Goal: Task Accomplishment & Management: Use online tool/utility

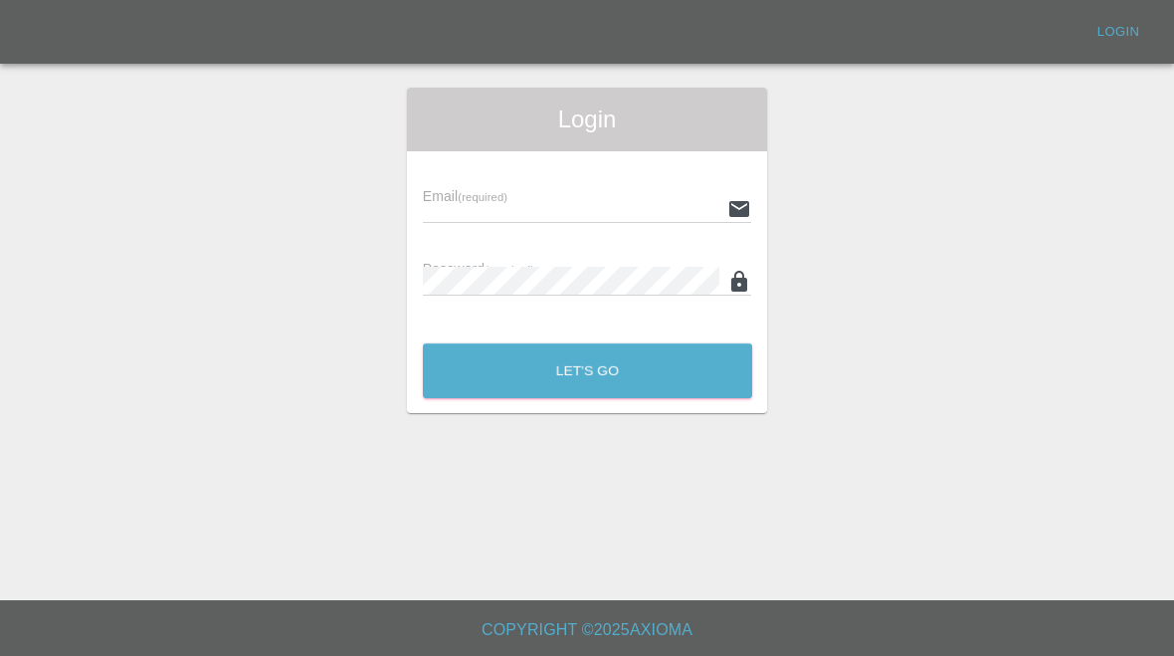
click at [582, 208] on input "text" at bounding box center [571, 208] width 297 height 29
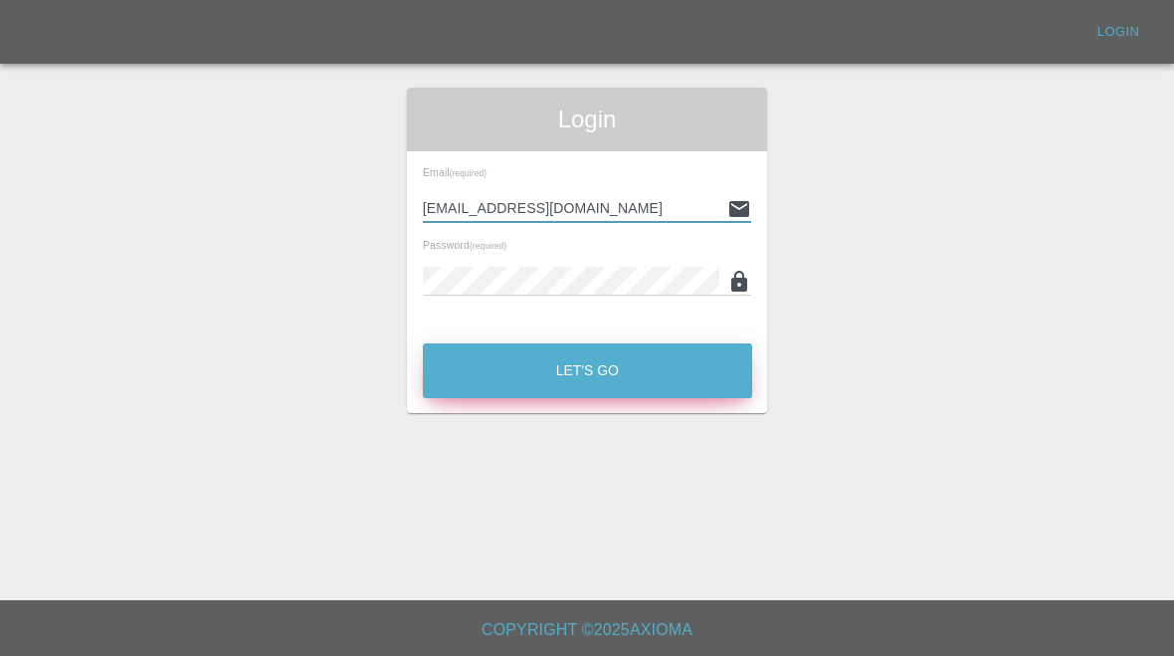
click at [670, 385] on button "Let's Go" at bounding box center [587, 370] width 329 height 55
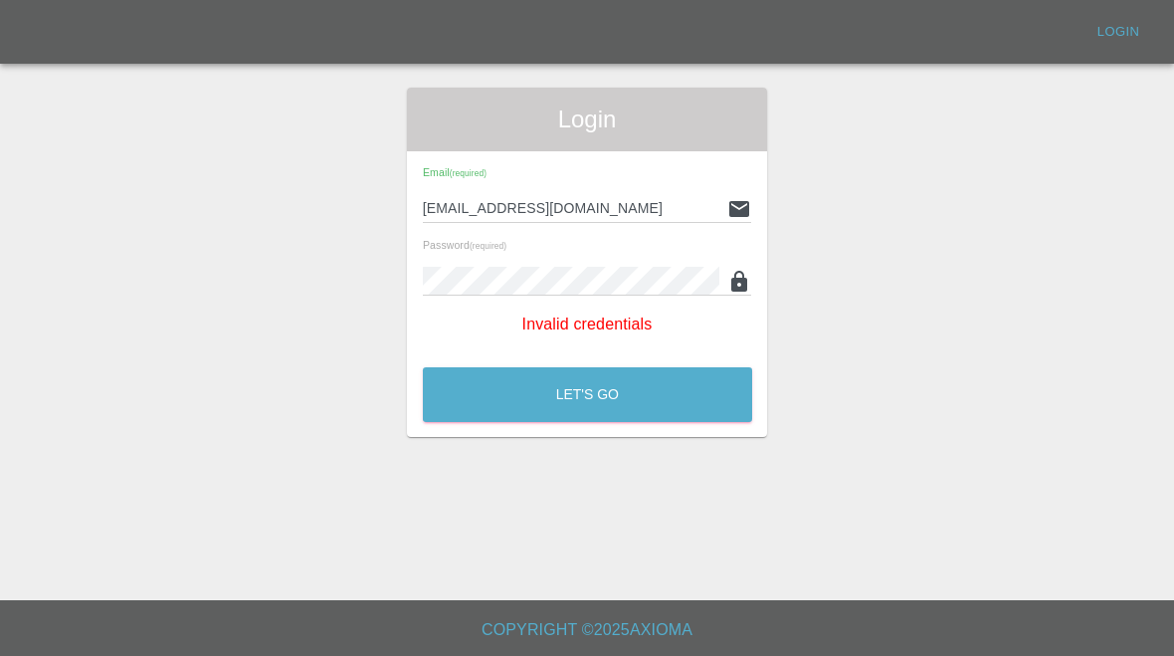
click at [675, 195] on input "[EMAIL_ADDRESS][DOMAIN_NAME]" at bounding box center [571, 208] width 297 height 29
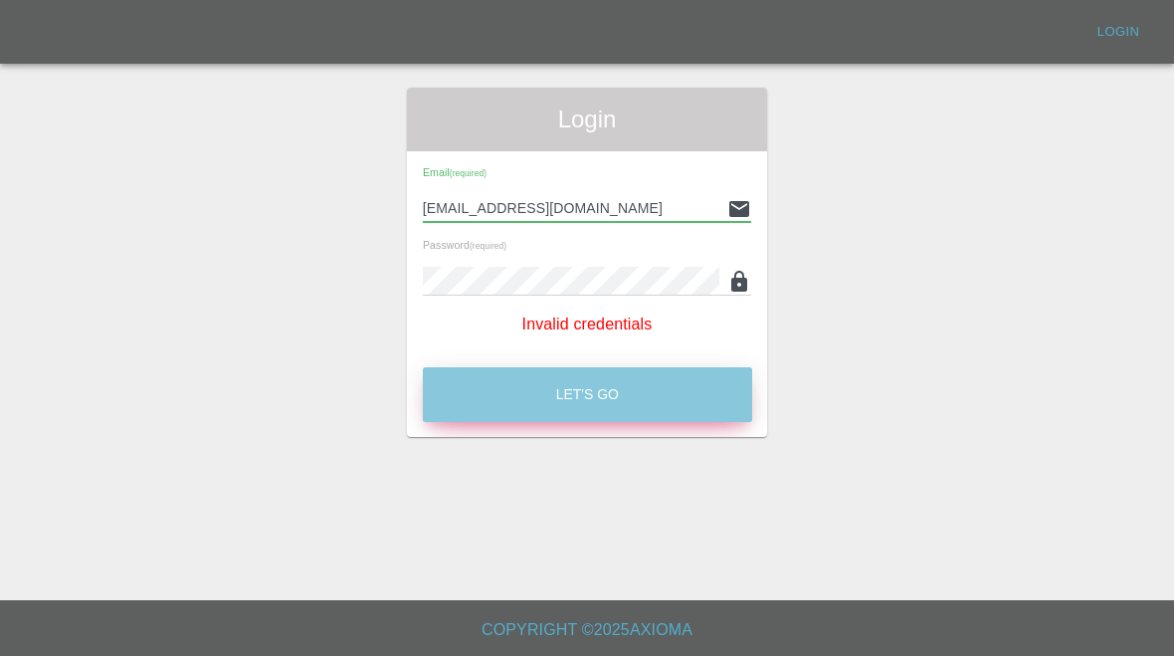
click at [698, 389] on button "Let's Go" at bounding box center [587, 394] width 329 height 55
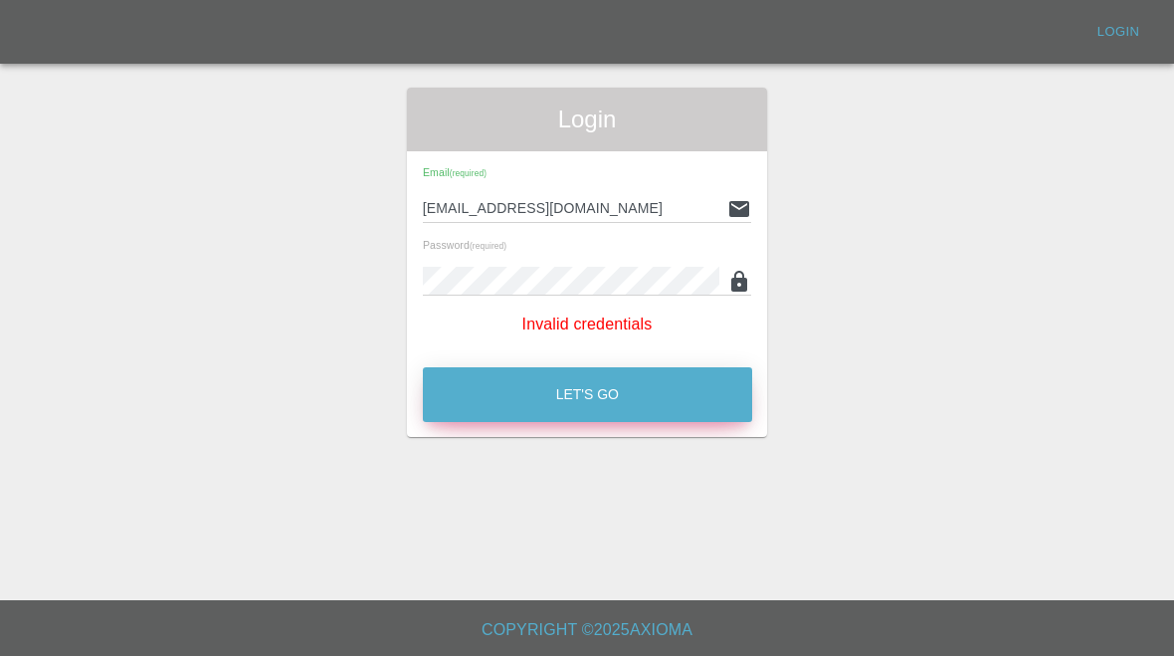
click at [675, 415] on button "Let's Go" at bounding box center [587, 394] width 329 height 55
click at [654, 393] on button "Let's Go" at bounding box center [587, 394] width 329 height 55
click at [649, 215] on input "[EMAIL_ADDRESS][DOMAIN_NAME]" at bounding box center [571, 208] width 297 height 29
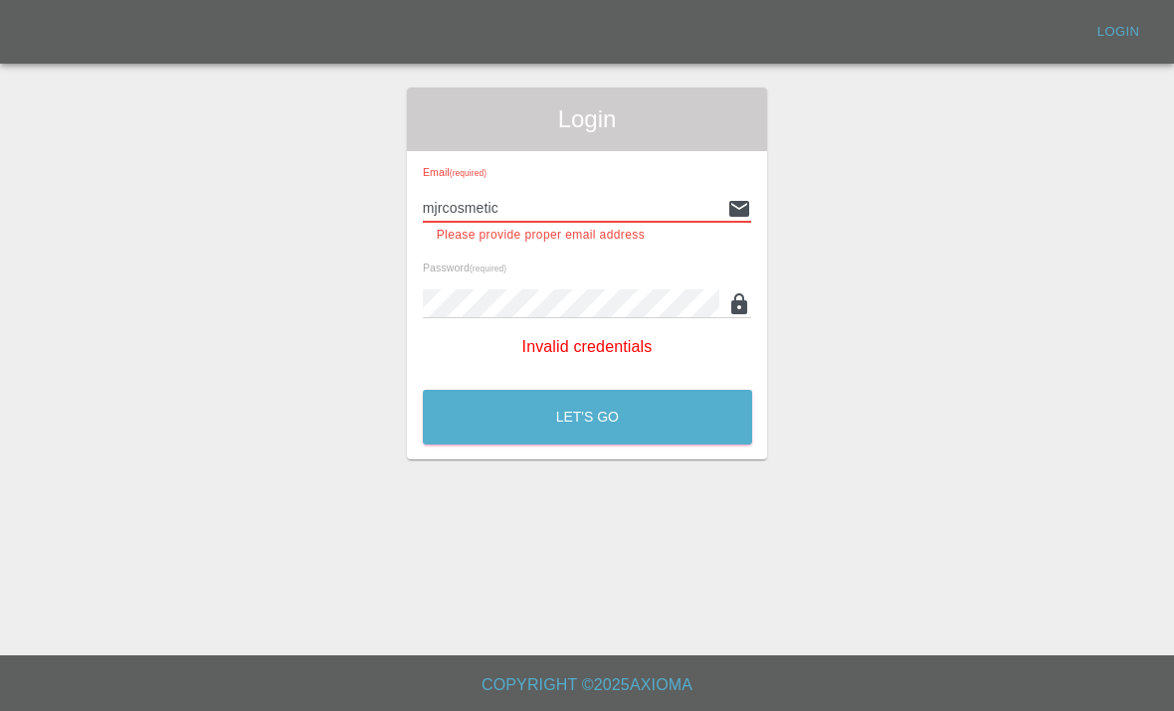
type input "mjrcosmeti"
click at [857, 215] on div "Login Email (required) This field is required Password (required) Invalid crede…" at bounding box center [587, 274] width 1172 height 372
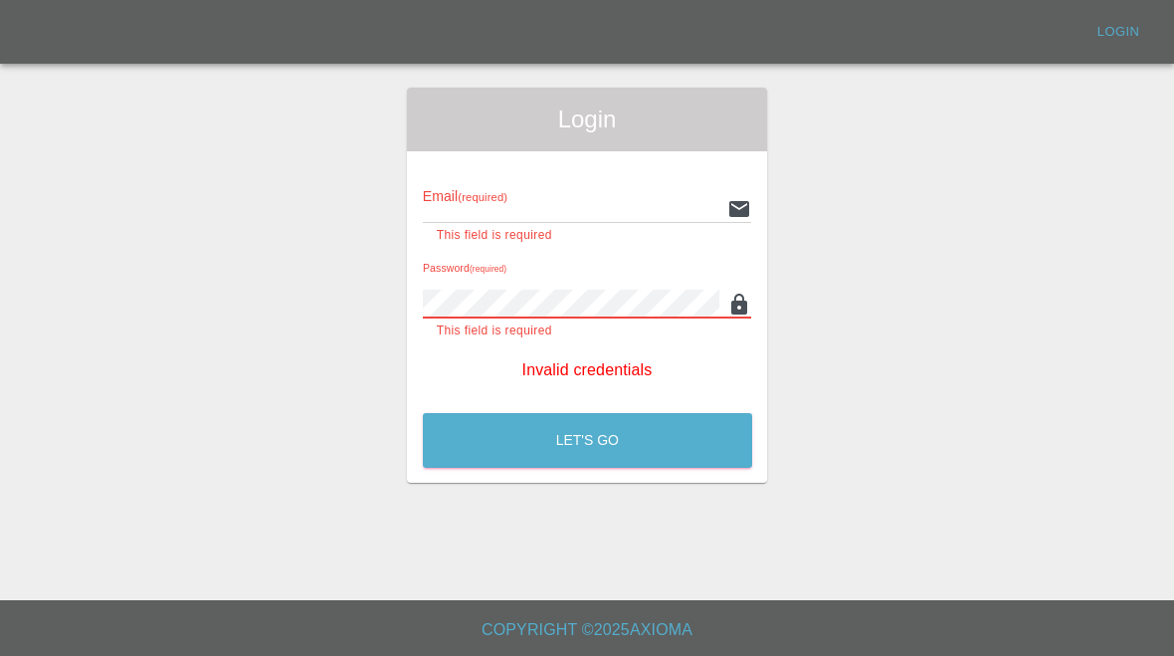
type input "[EMAIL_ADDRESS][DOMAIN_NAME]"
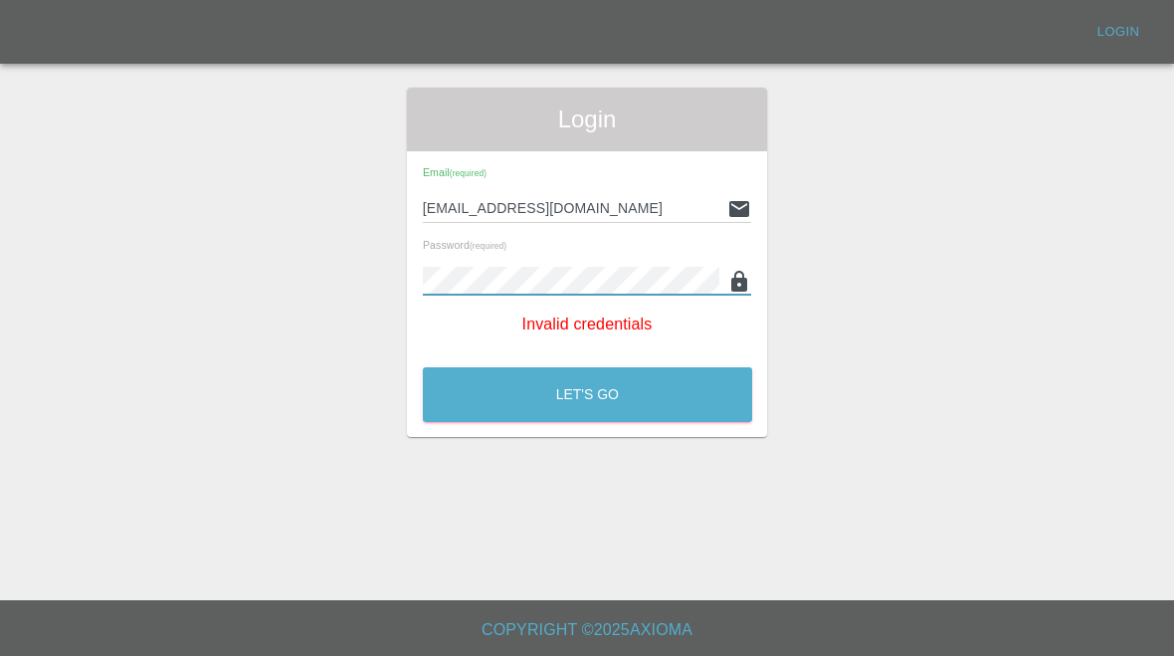
click at [683, 360] on div "Let's Go" at bounding box center [587, 389] width 331 height 75
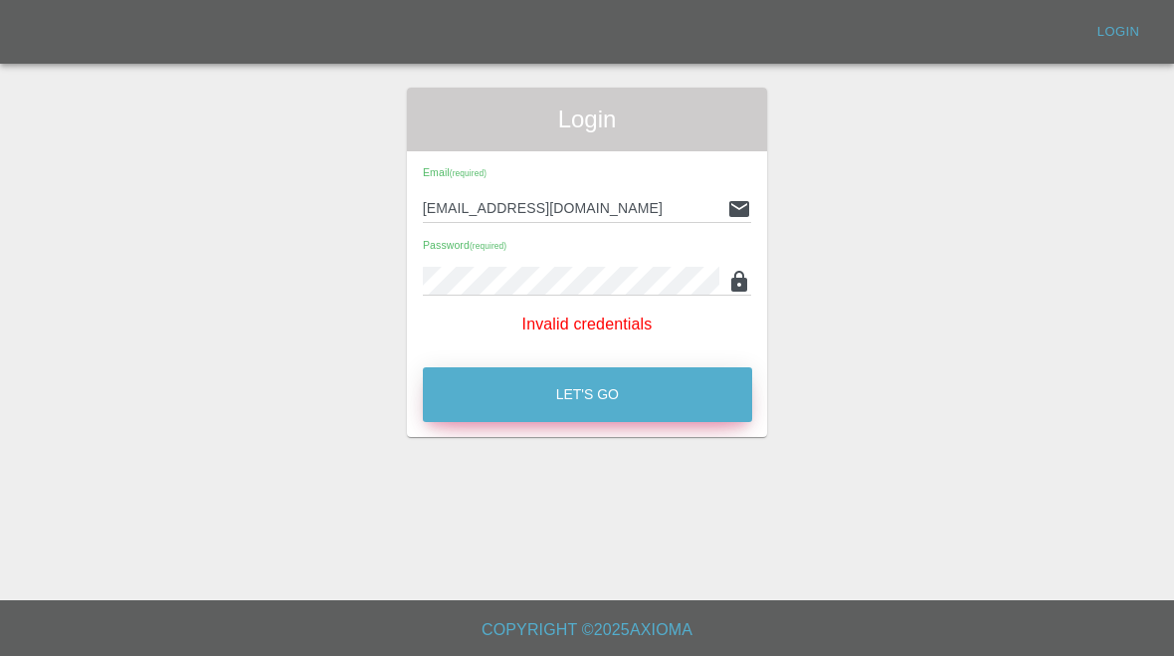
click at [696, 383] on button "Let's Go" at bounding box center [587, 394] width 329 height 55
click at [695, 382] on button "Let's Go" at bounding box center [587, 394] width 329 height 55
click at [677, 391] on button "Let's Go" at bounding box center [587, 394] width 329 height 55
click at [676, 390] on button "Let's Go" at bounding box center [587, 394] width 329 height 55
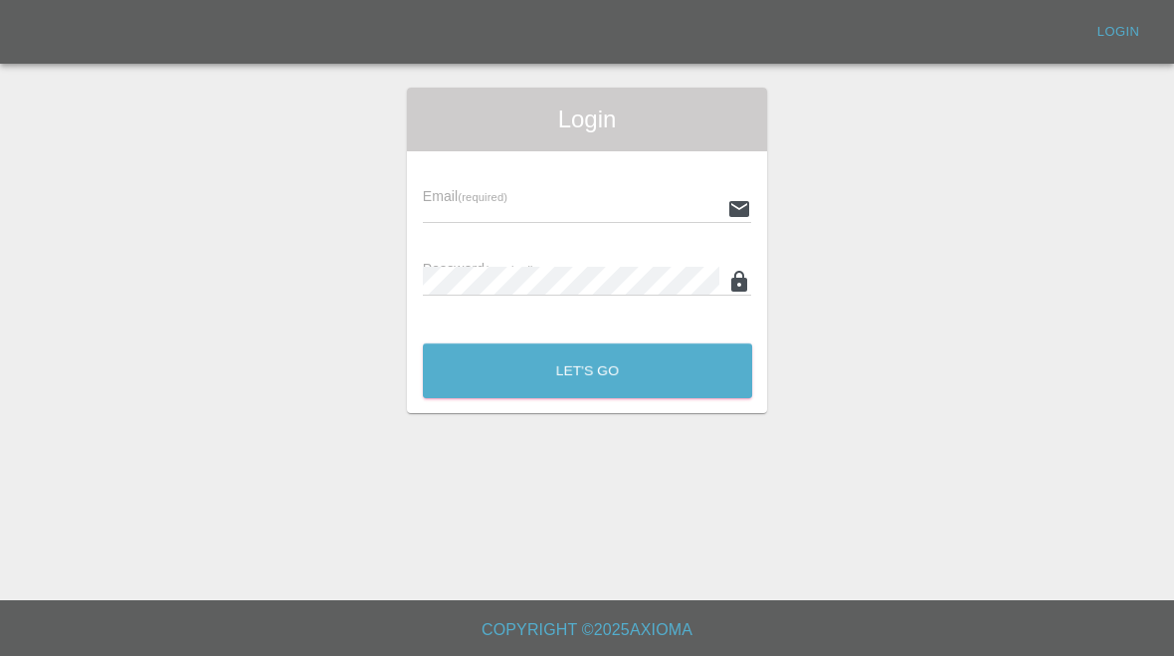
click at [607, 195] on input "text" at bounding box center [571, 208] width 297 height 29
click at [619, 194] on input "text" at bounding box center [571, 208] width 297 height 29
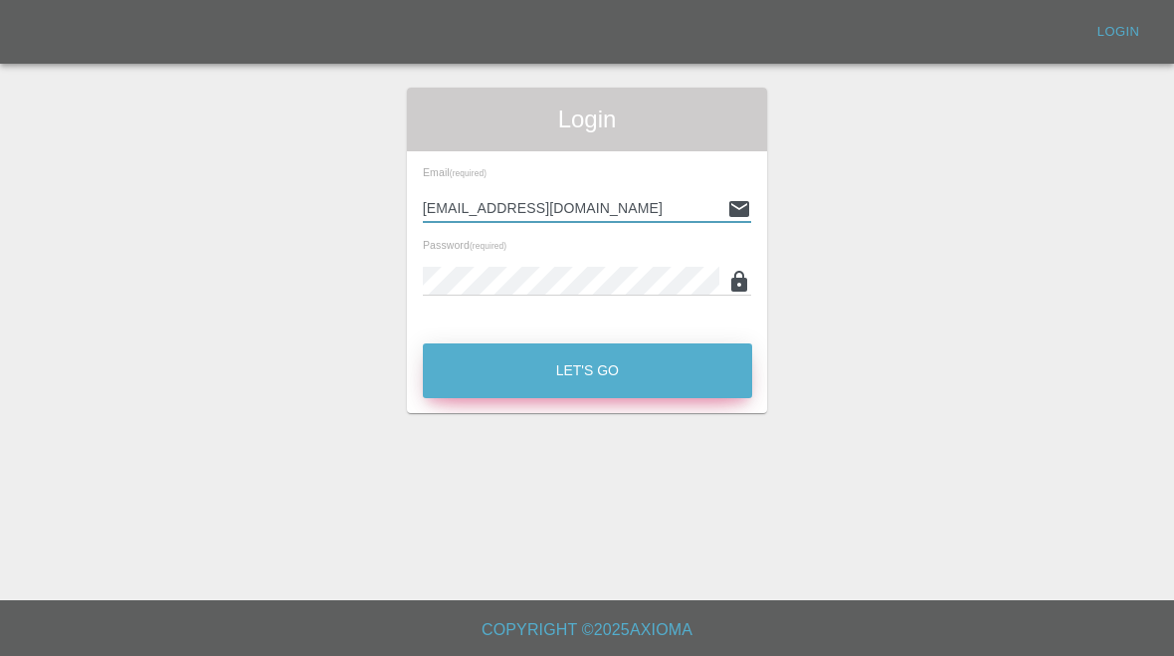
click at [635, 367] on button "Let's Go" at bounding box center [587, 370] width 329 height 55
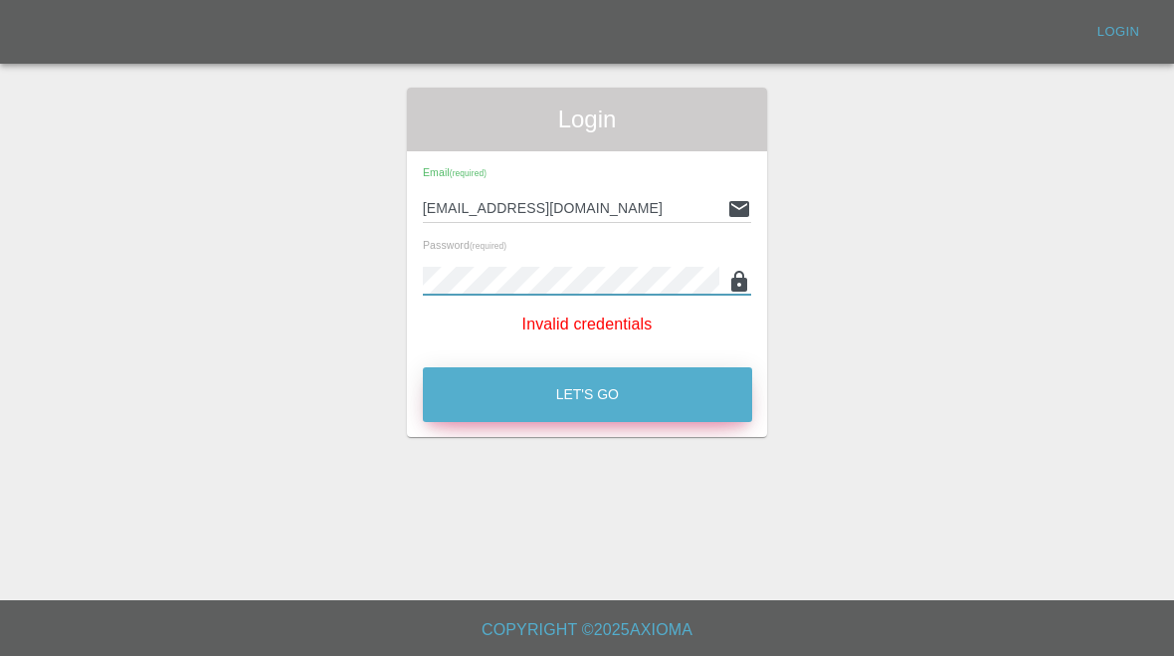
click at [643, 404] on button "Let's Go" at bounding box center [587, 394] width 329 height 55
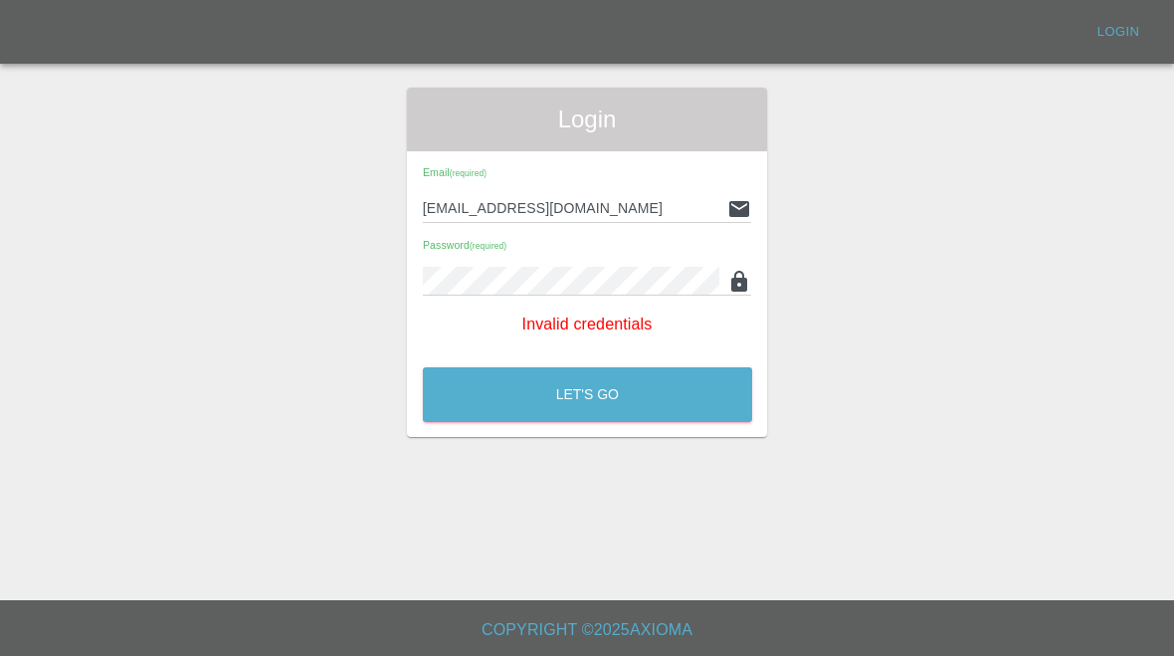
click at [688, 198] on input "[EMAIL_ADDRESS][DOMAIN_NAME]" at bounding box center [571, 208] width 297 height 29
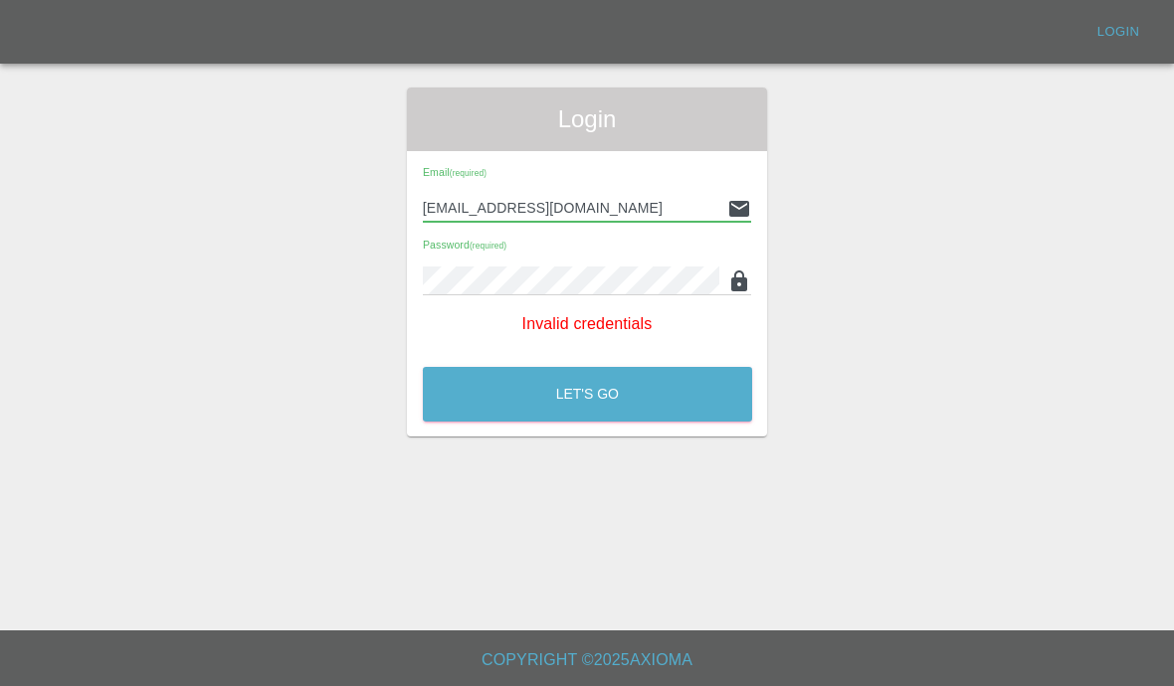
click at [653, 196] on input "[EMAIL_ADDRESS][DOMAIN_NAME]" at bounding box center [571, 208] width 297 height 29
click at [673, 213] on input "[EMAIL_ADDRESS][DOMAIN_NAME]" at bounding box center [571, 208] width 297 height 29
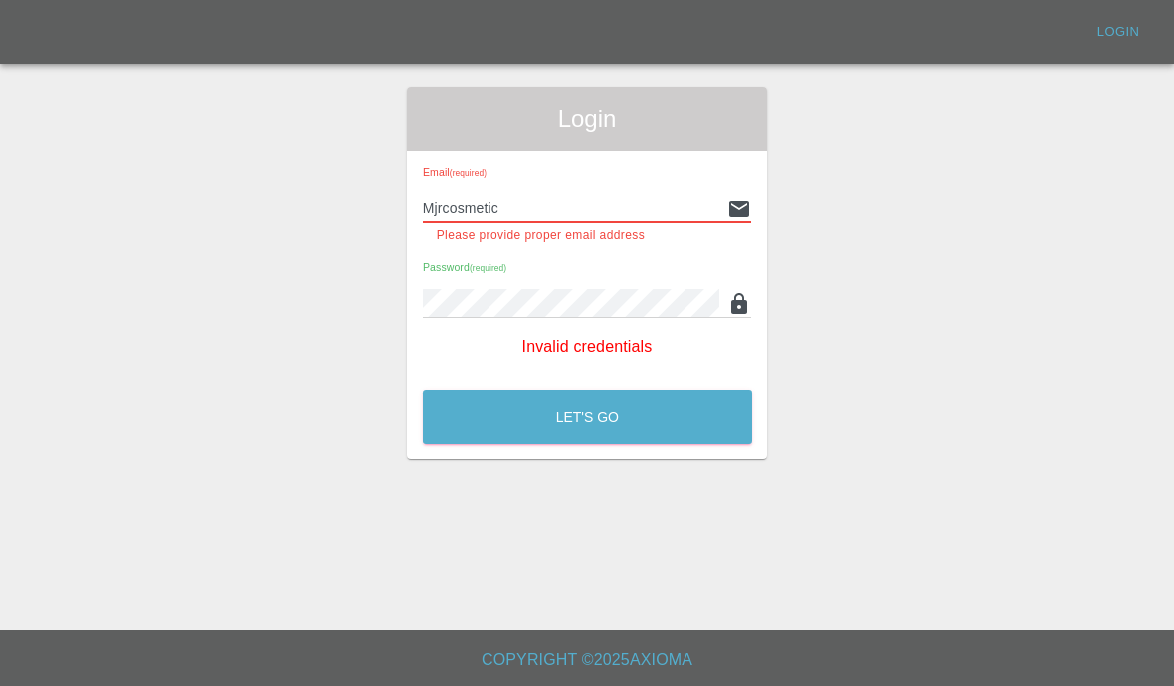
type input "Mjrcosmeti"
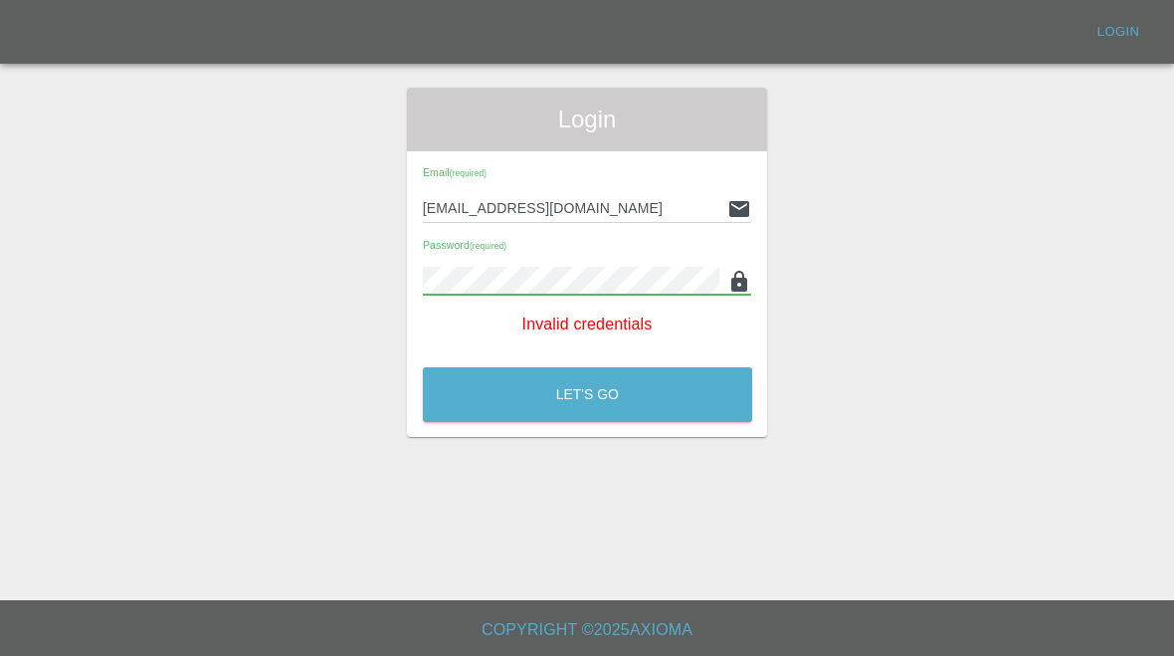
click at [730, 284] on icon at bounding box center [739, 282] width 24 height 24
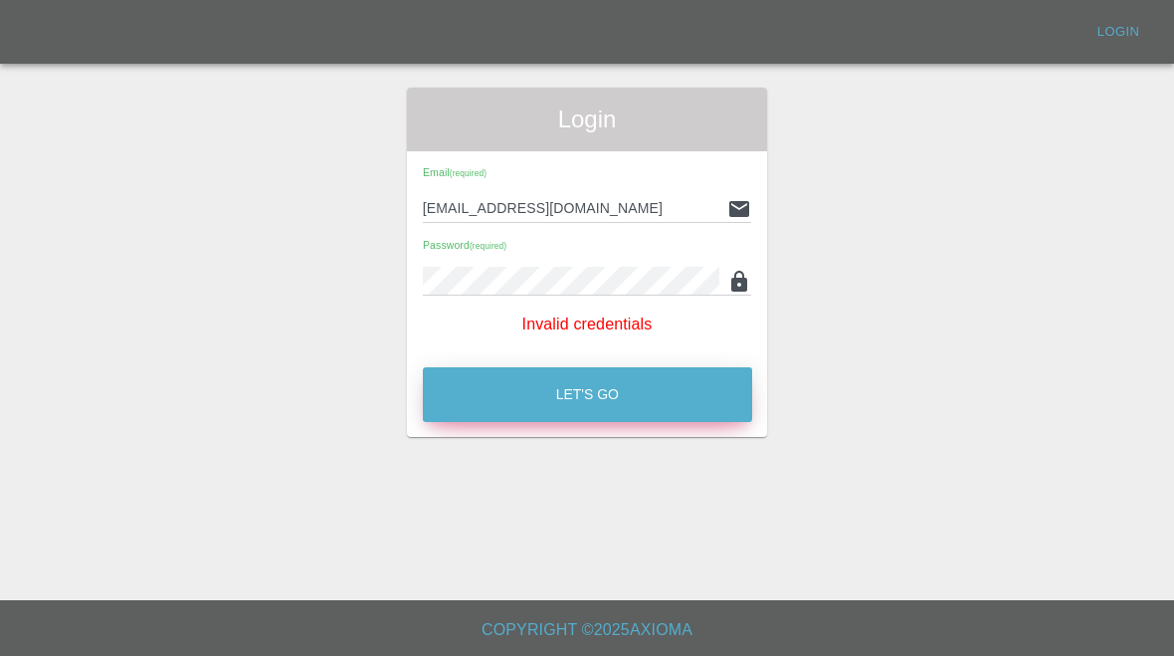
click at [461, 381] on button "Let's Go" at bounding box center [587, 394] width 329 height 55
click at [503, 403] on button "Let's Go" at bounding box center [587, 394] width 329 height 55
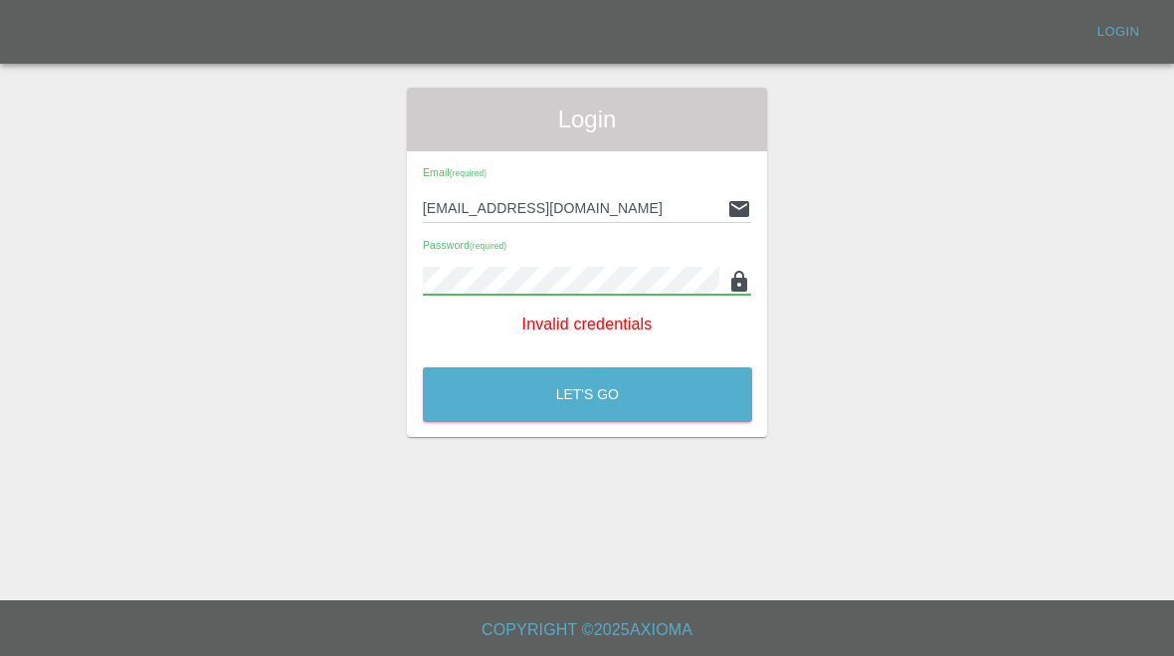
click at [695, 538] on main "Login Email (required) [EMAIL_ADDRESS][DOMAIN_NAME] Password (required) Invalid…" at bounding box center [587, 300] width 1174 height 600
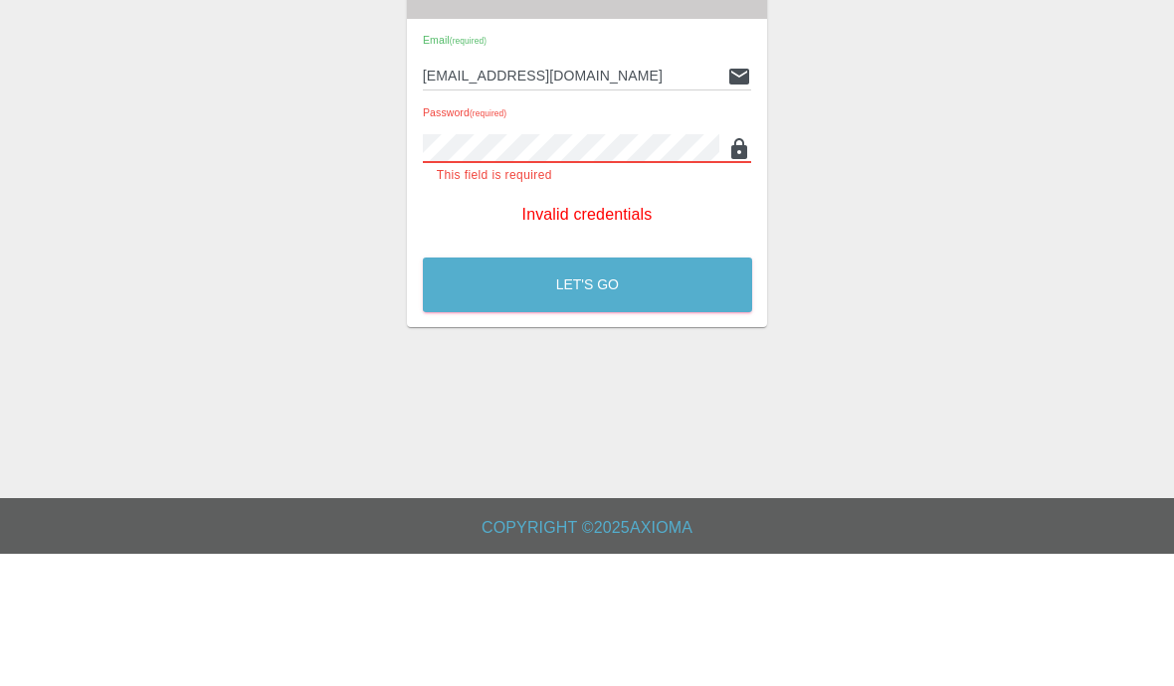
click at [475, 242] on small "(required)" at bounding box center [488, 246] width 37 height 9
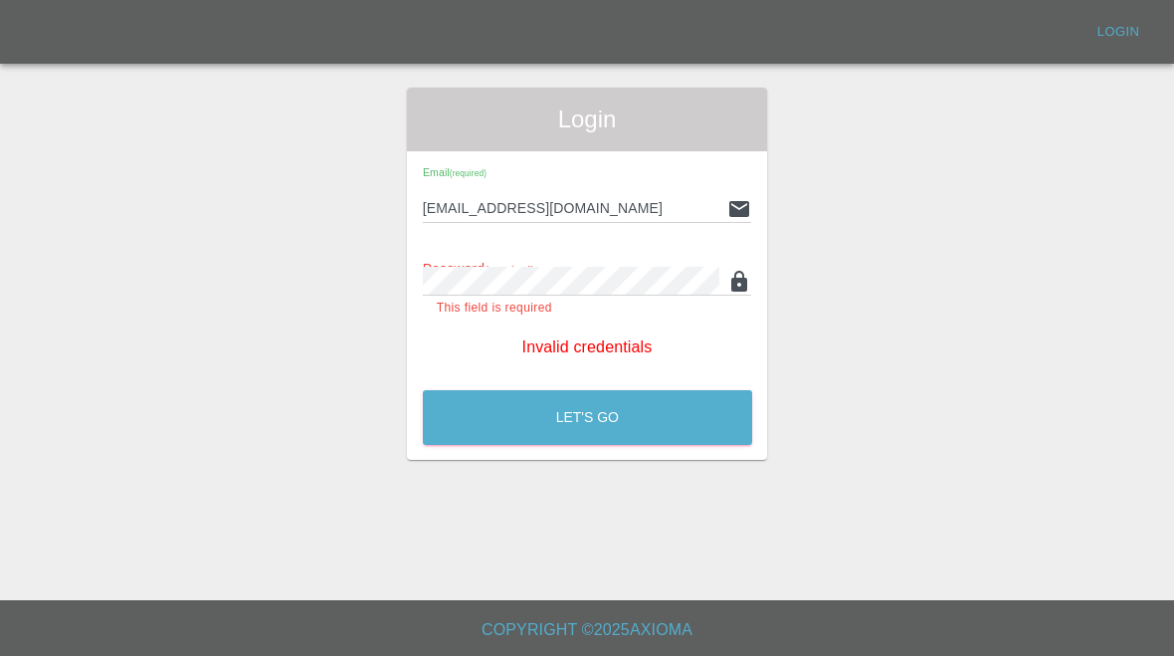
click at [739, 280] on icon at bounding box center [739, 281] width 16 height 21
click at [636, 357] on p "Invalid credentials" at bounding box center [587, 347] width 329 height 24
click at [619, 358] on p "Invalid credentials" at bounding box center [587, 347] width 329 height 24
click at [1149, 24] on link "Login" at bounding box center [1118, 32] width 64 height 31
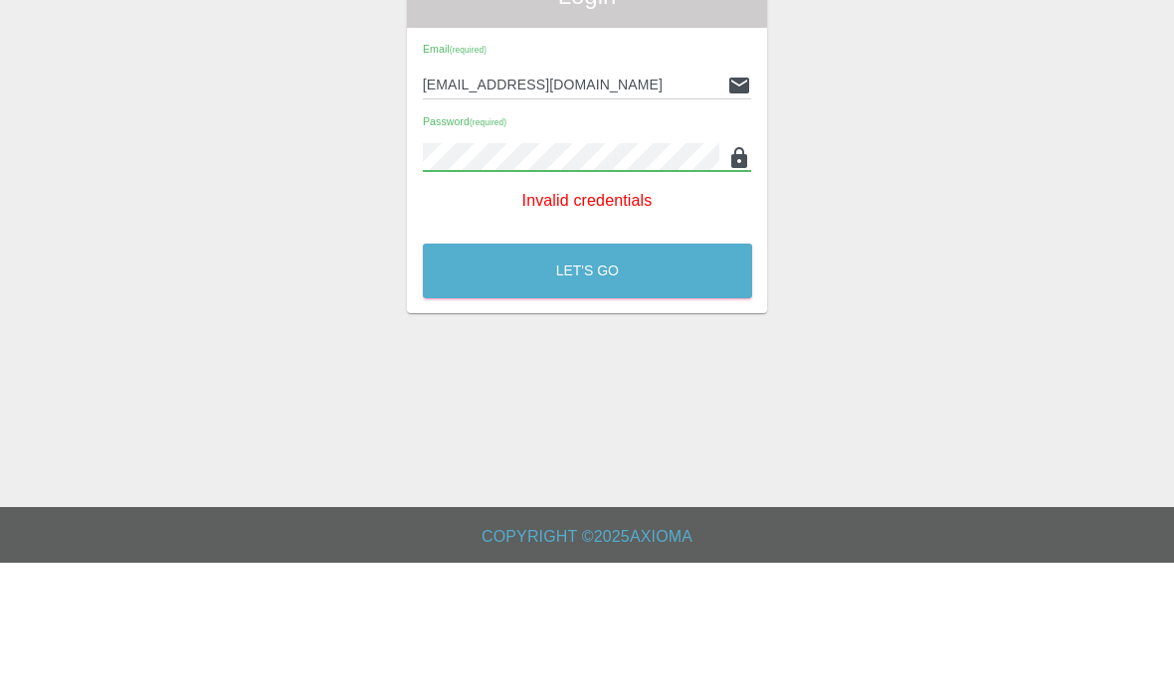
click at [439, 194] on input "[EMAIL_ADDRESS][DOMAIN_NAME]" at bounding box center [571, 208] width 297 height 29
click at [638, 367] on button "Let's Go" at bounding box center [587, 394] width 329 height 55
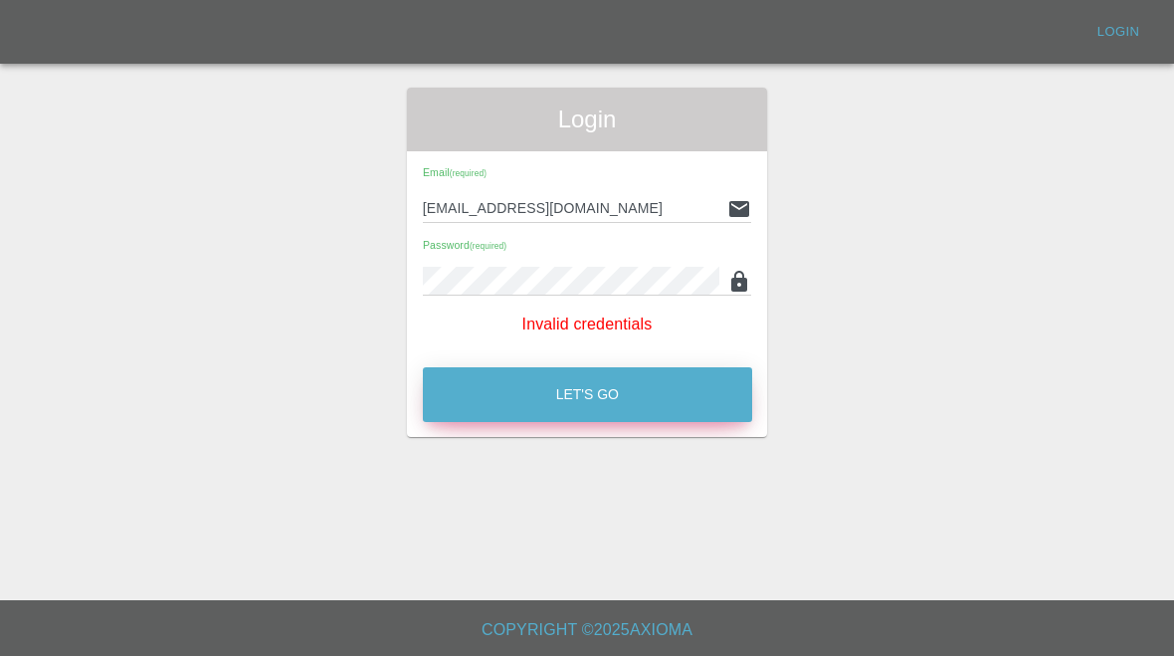
click at [624, 405] on button "Let's Go" at bounding box center [587, 394] width 329 height 55
click at [647, 372] on button "Let's Go" at bounding box center [587, 394] width 329 height 55
click at [655, 363] on div "Let's Go" at bounding box center [587, 389] width 331 height 75
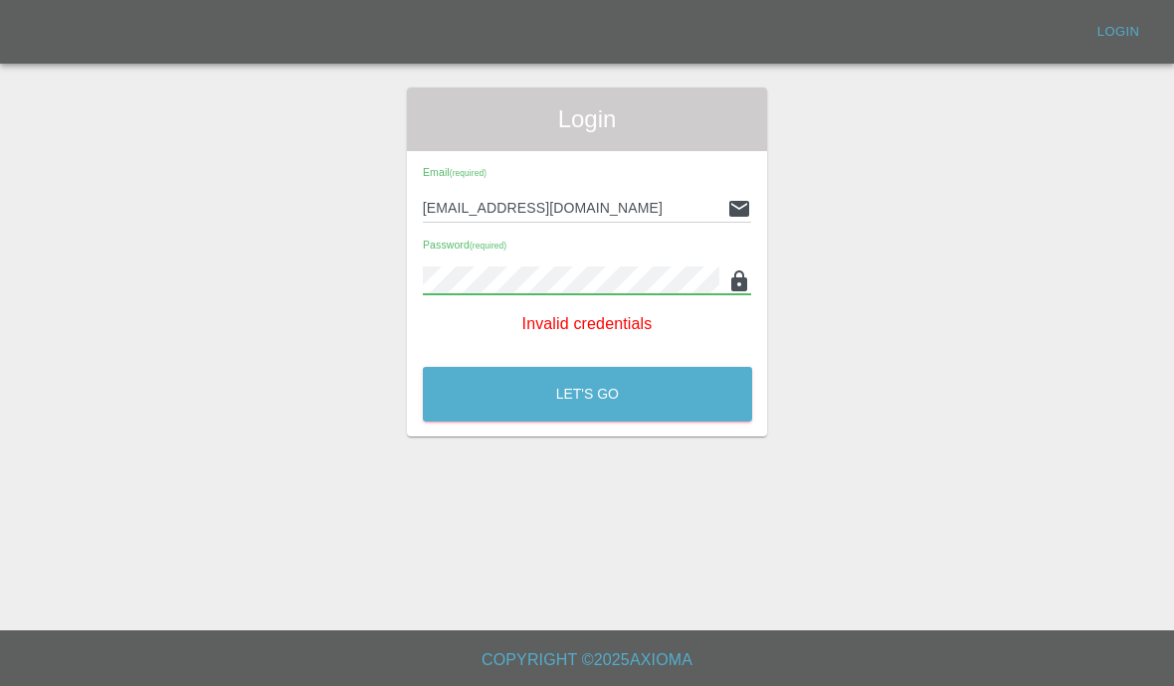
click at [695, 204] on input "[EMAIL_ADDRESS][DOMAIN_NAME]" at bounding box center [571, 208] width 297 height 29
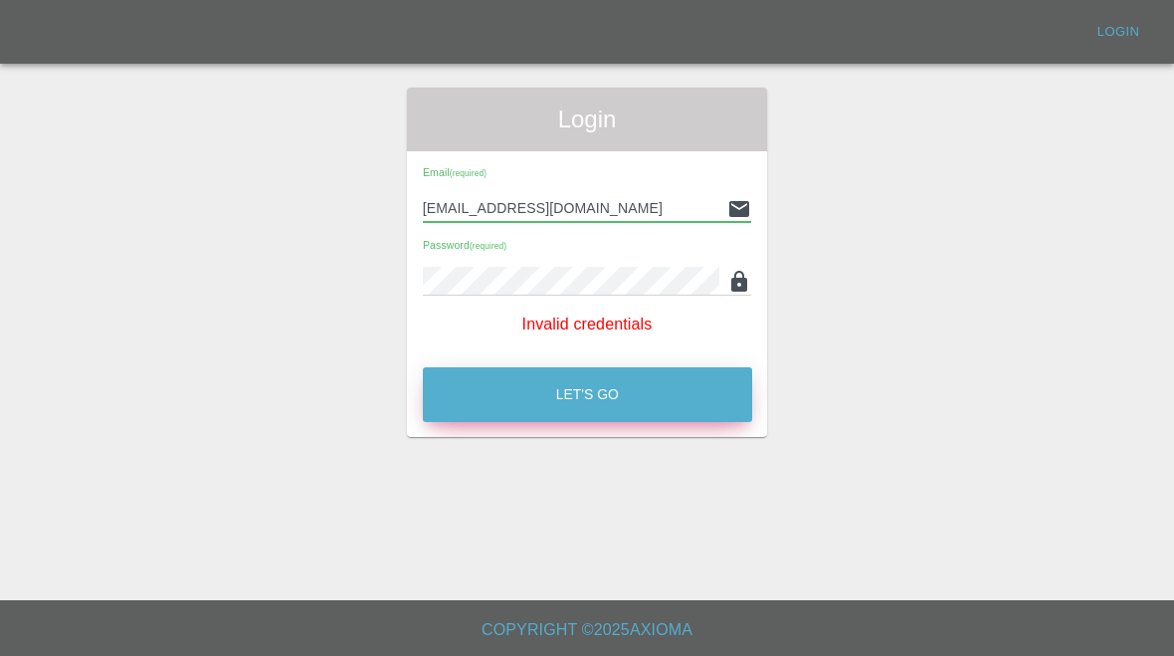
click at [644, 389] on button "Let's Go" at bounding box center [587, 394] width 329 height 55
click at [644, 388] on button "Let's Go" at bounding box center [587, 394] width 329 height 55
click at [684, 386] on button "Let's Go" at bounding box center [587, 394] width 329 height 55
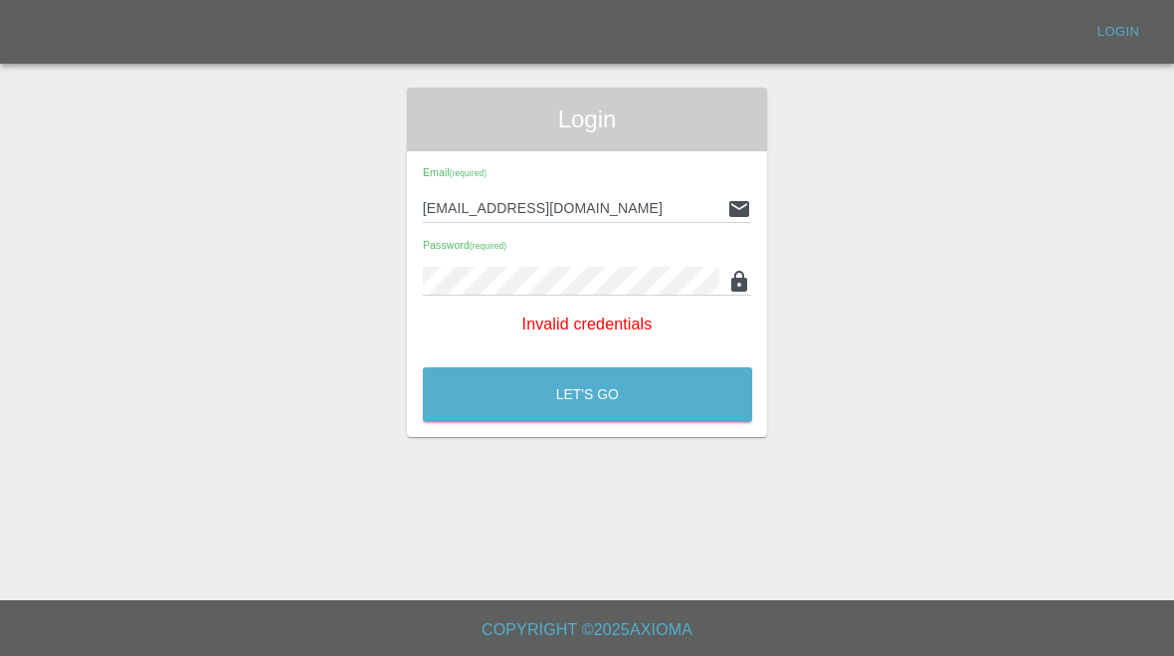
click at [671, 190] on div "Email (required) [EMAIL_ADDRESS][DOMAIN_NAME]" at bounding box center [587, 195] width 329 height 56
click at [674, 202] on input "[EMAIL_ADDRESS][DOMAIN_NAME]" at bounding box center [571, 208] width 297 height 29
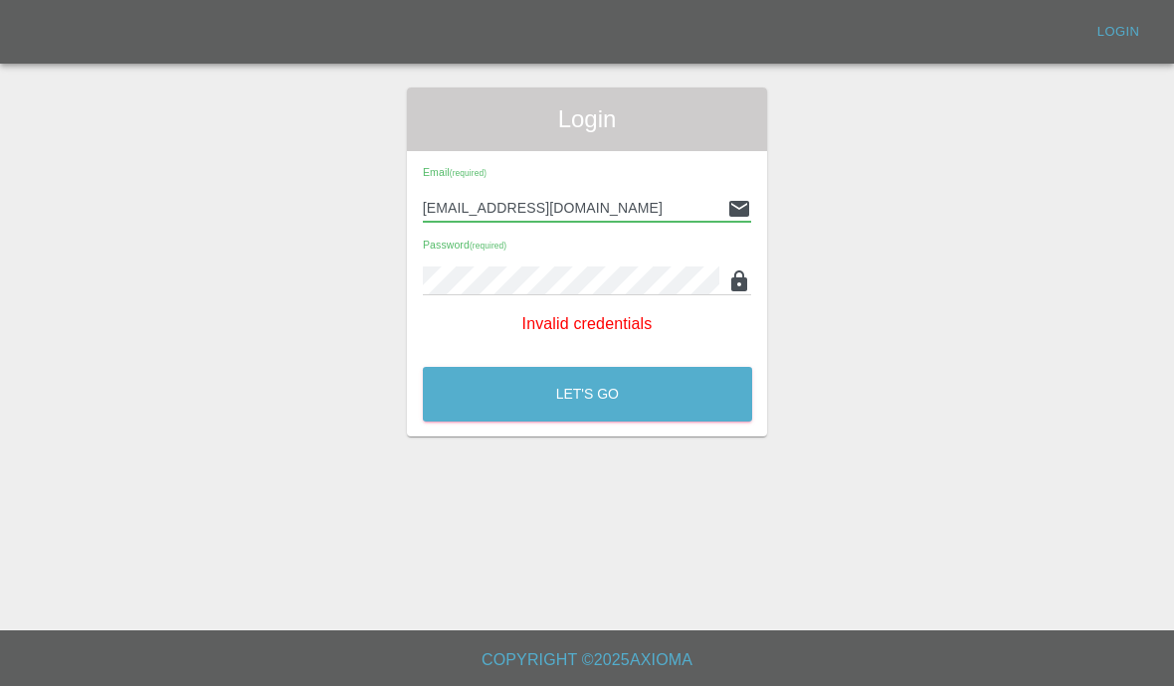
click at [906, 200] on div "Login Email (required) [EMAIL_ADDRESS][DOMAIN_NAME] Password (required) Invalid…" at bounding box center [587, 262] width 1172 height 349
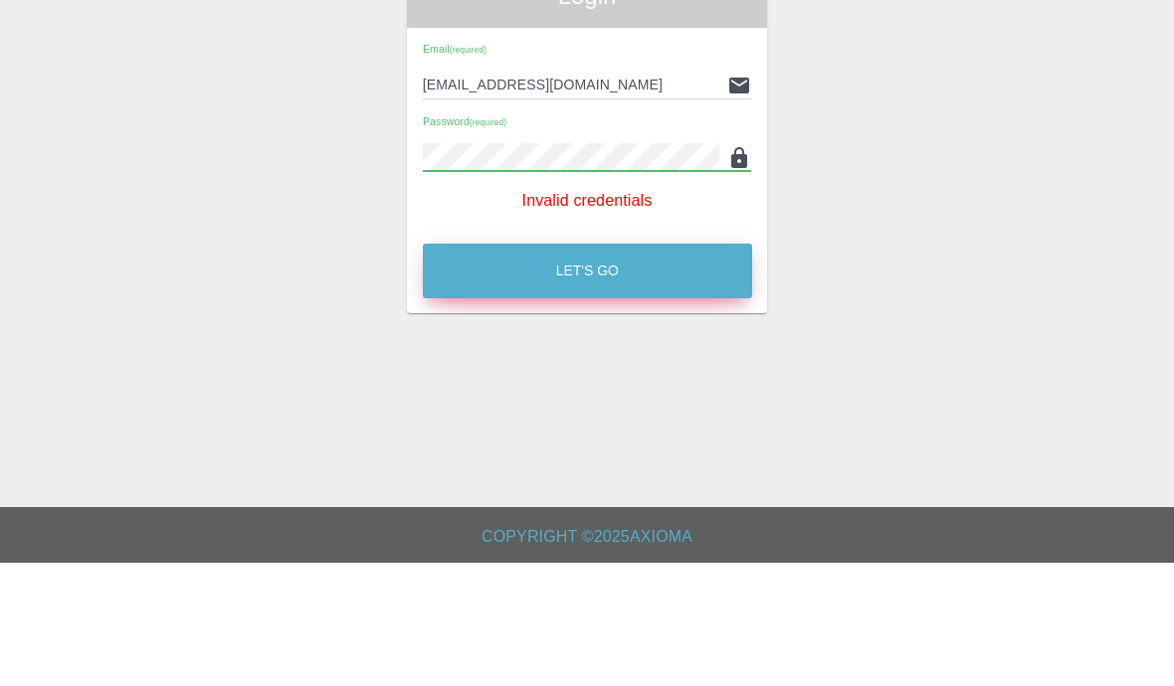
click at [689, 367] on button "Let's Go" at bounding box center [587, 394] width 329 height 55
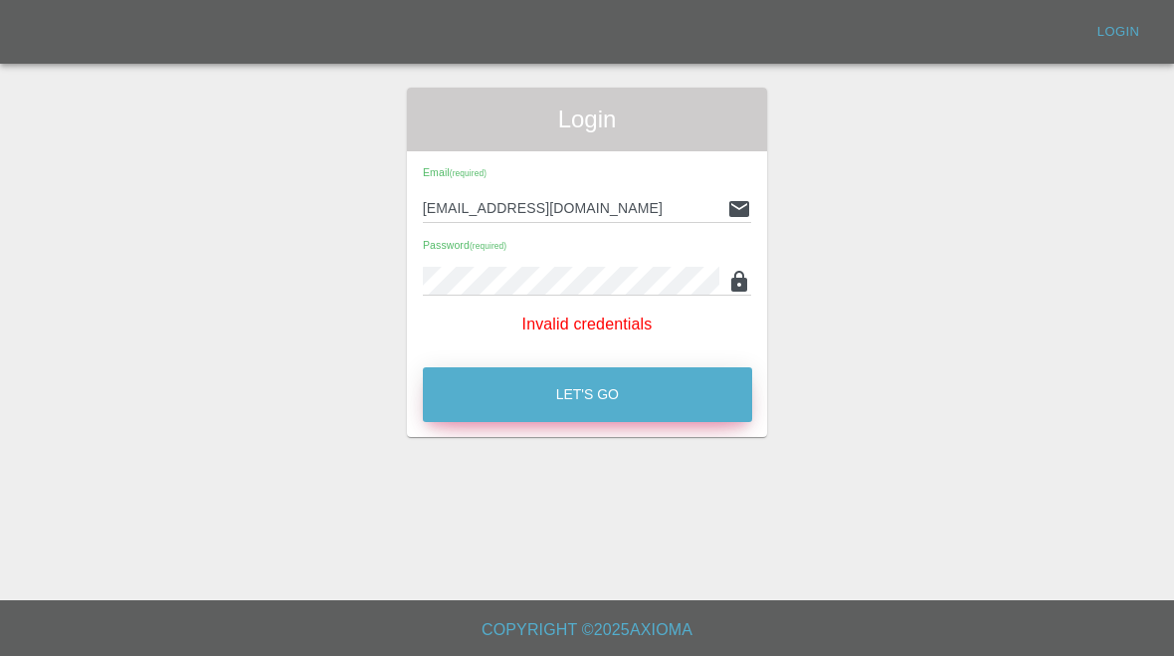
click at [643, 369] on button "Let's Go" at bounding box center [587, 394] width 329 height 55
click at [604, 315] on p "Invalid credentials" at bounding box center [587, 324] width 329 height 24
click at [628, 411] on button "Let's Go" at bounding box center [587, 394] width 329 height 55
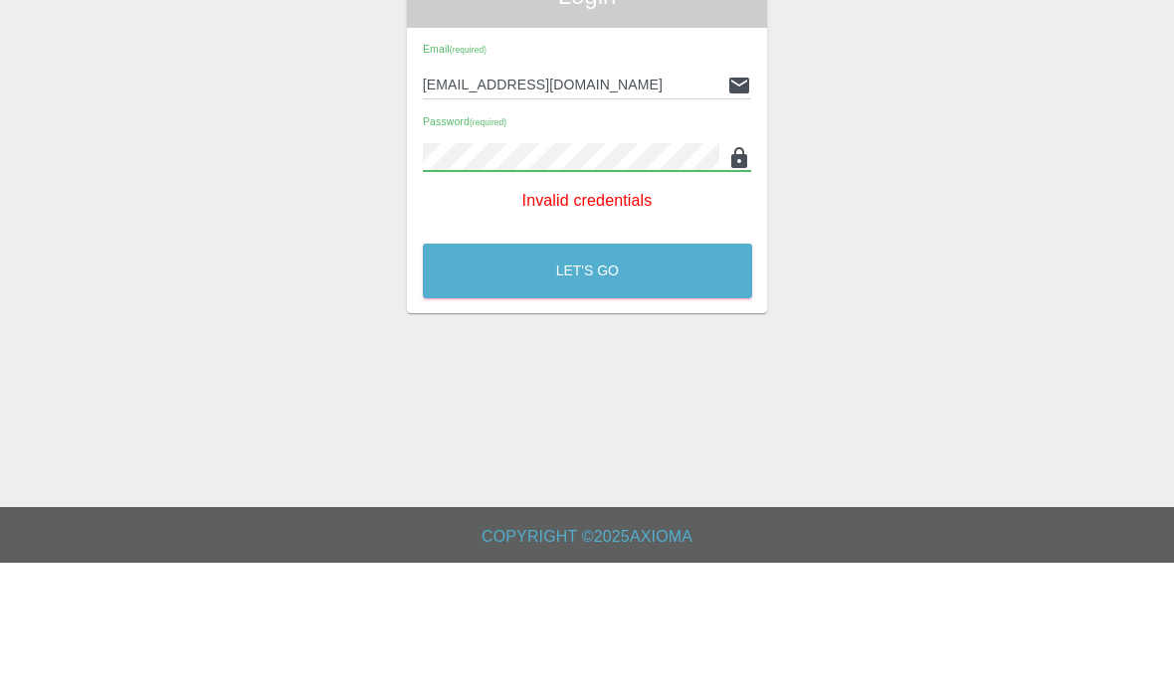
click at [587, 367] on button "Let's Go" at bounding box center [587, 394] width 329 height 55
click at [612, 367] on button "Let's Go" at bounding box center [587, 394] width 329 height 55
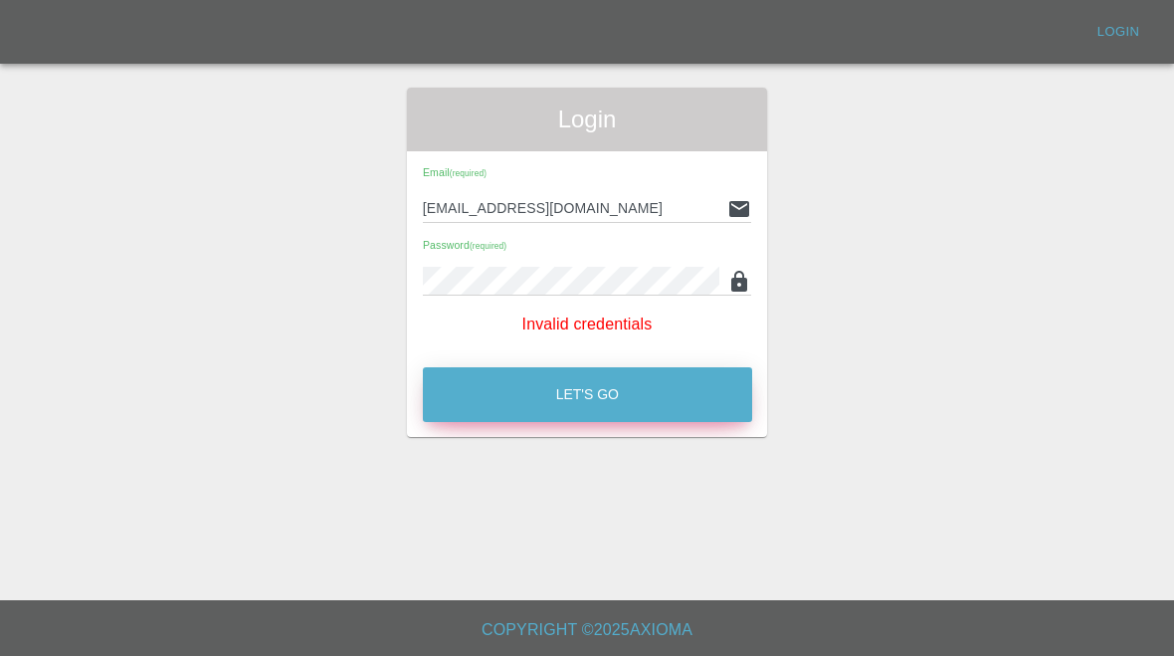
click at [595, 389] on button "Let's Go" at bounding box center [587, 394] width 329 height 55
click at [594, 388] on button "Let's Go" at bounding box center [587, 394] width 329 height 55
click at [546, 380] on button "Let's Go" at bounding box center [587, 394] width 329 height 55
click at [545, 379] on button "Let's Go" at bounding box center [587, 394] width 329 height 55
click at [521, 410] on button "Let's Go" at bounding box center [587, 394] width 329 height 55
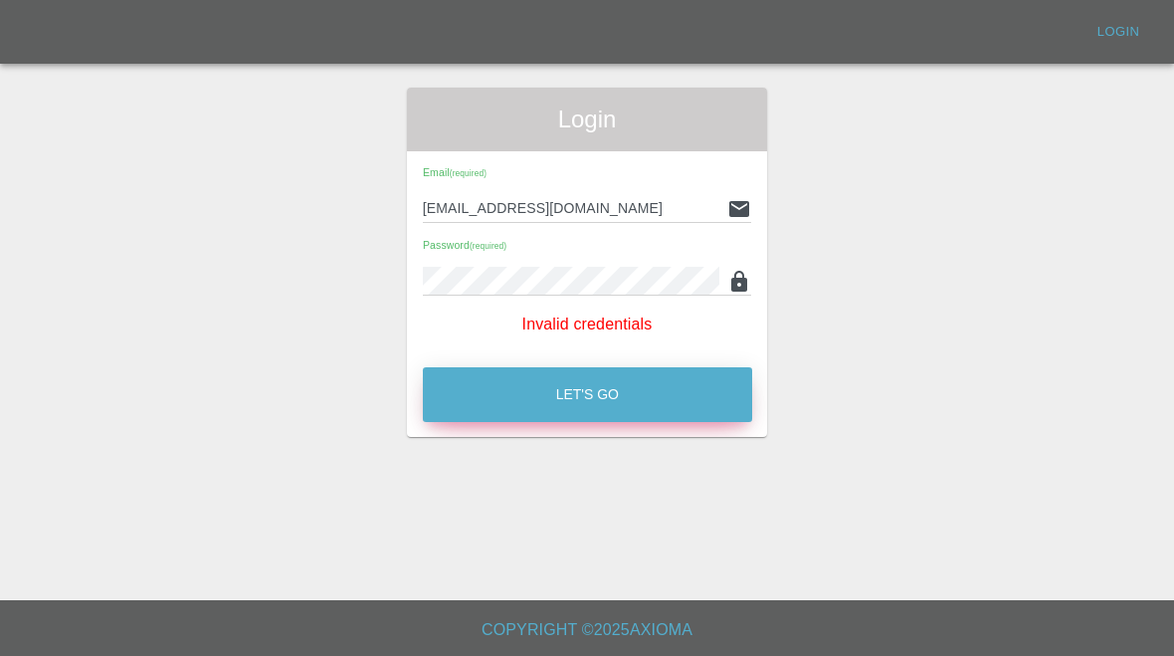
click at [521, 409] on button "Let's Go" at bounding box center [587, 394] width 329 height 55
click at [522, 411] on button "Let's Go" at bounding box center [587, 394] width 329 height 55
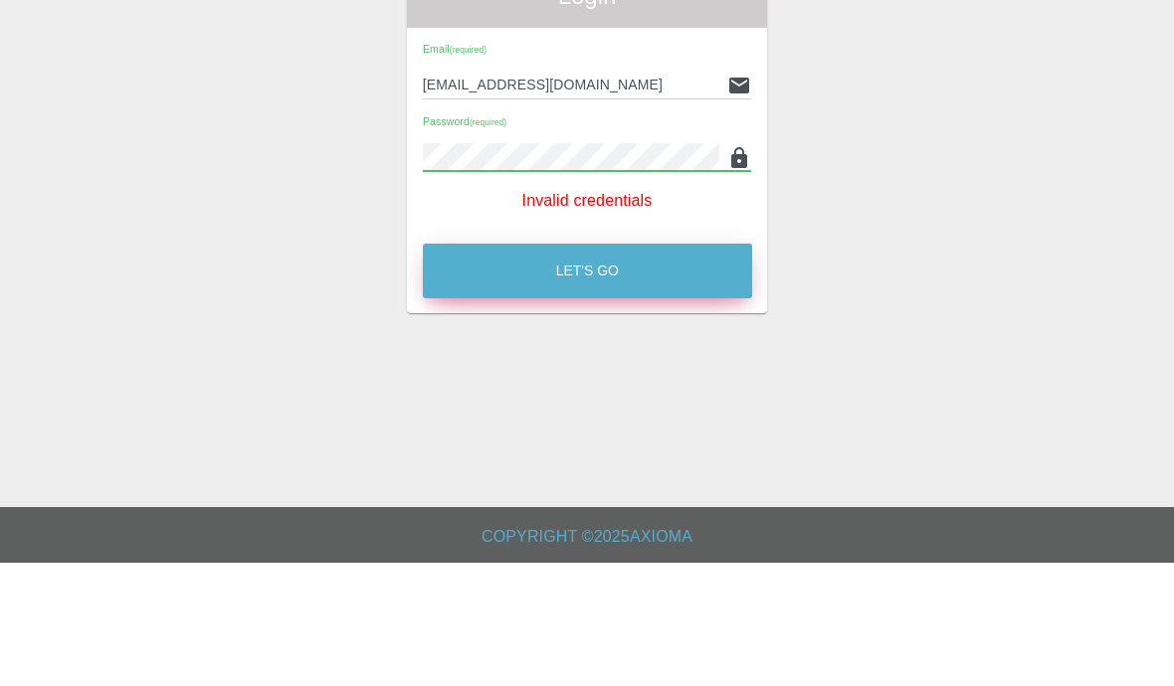
click at [521, 367] on button "Let's Go" at bounding box center [587, 394] width 329 height 55
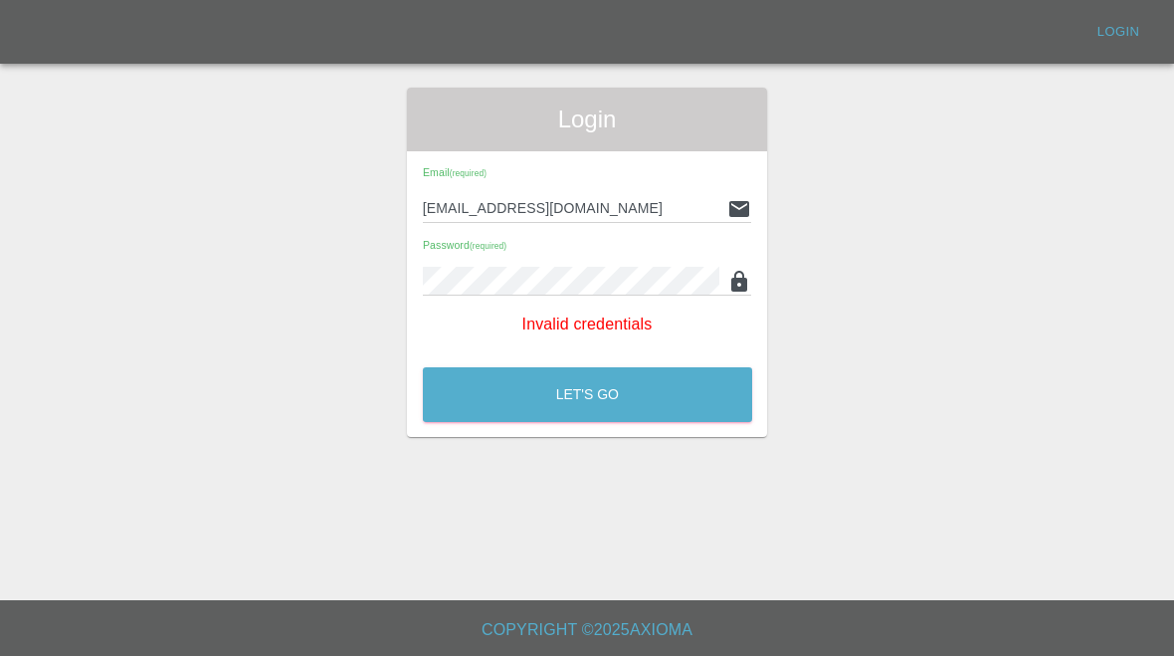
click at [499, 362] on div "Let's Go" at bounding box center [587, 389] width 331 height 75
click at [498, 362] on div "Let's Go" at bounding box center [587, 389] width 331 height 75
click at [526, 390] on button "Let's Go" at bounding box center [587, 394] width 329 height 55
click at [572, 411] on button "Let's Go" at bounding box center [587, 394] width 329 height 55
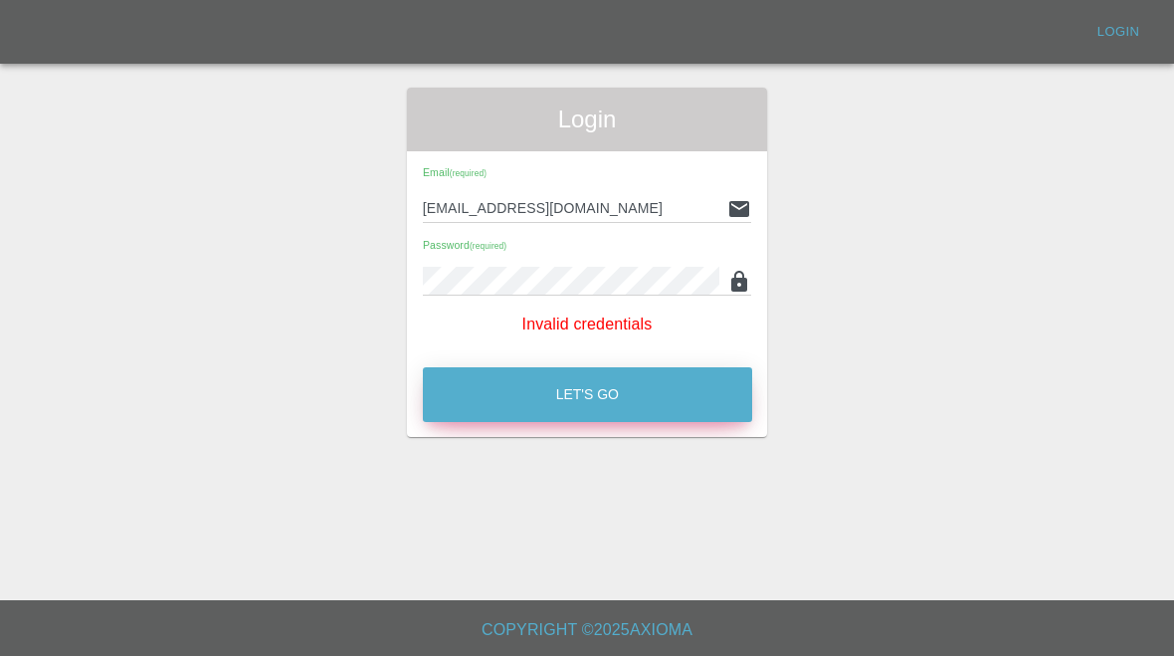
click at [572, 411] on button "Let's Go" at bounding box center [587, 394] width 329 height 55
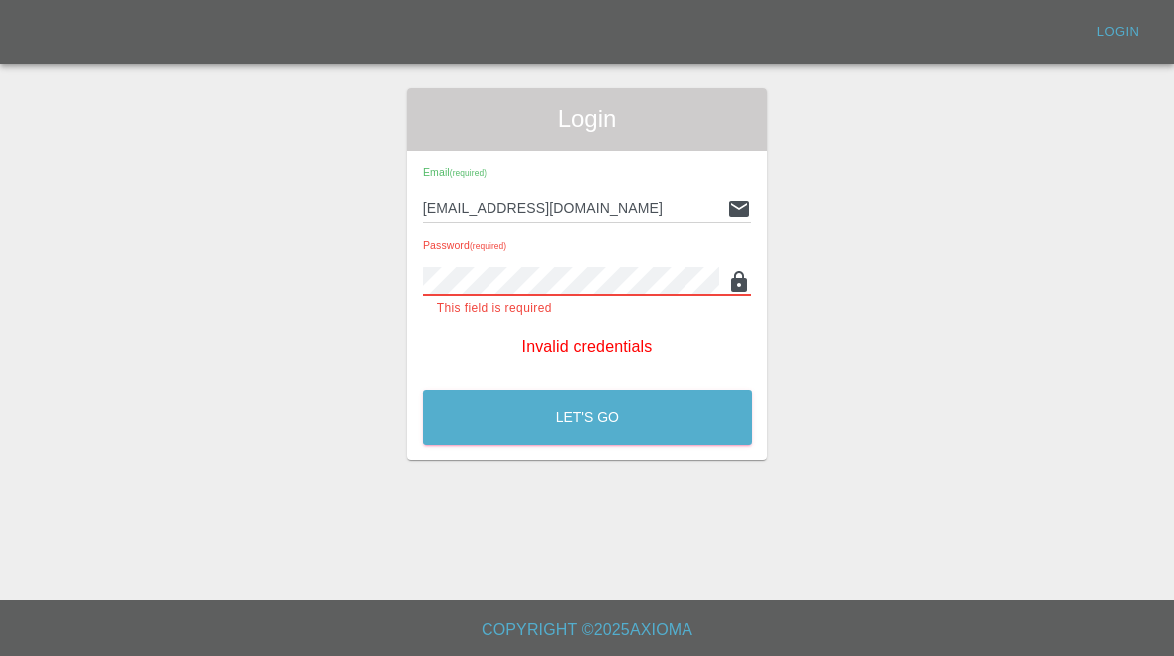
type input "[EMAIL_ADDRESS][DOMAIN_NAME]"
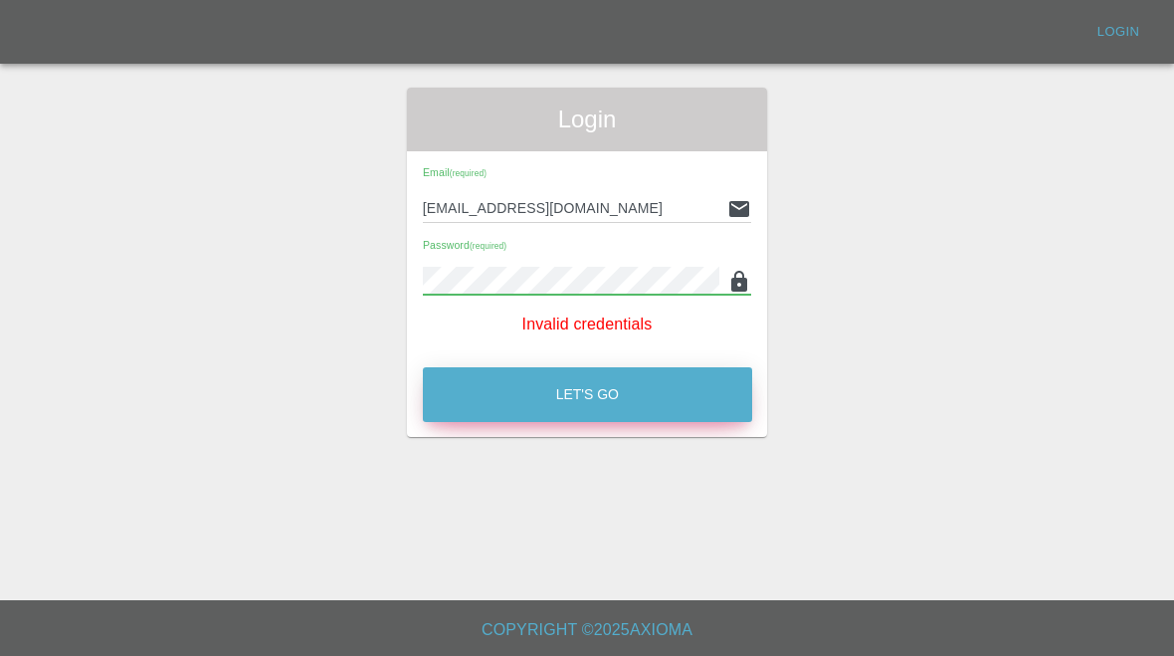
click at [552, 391] on button "Let's Go" at bounding box center [587, 394] width 329 height 55
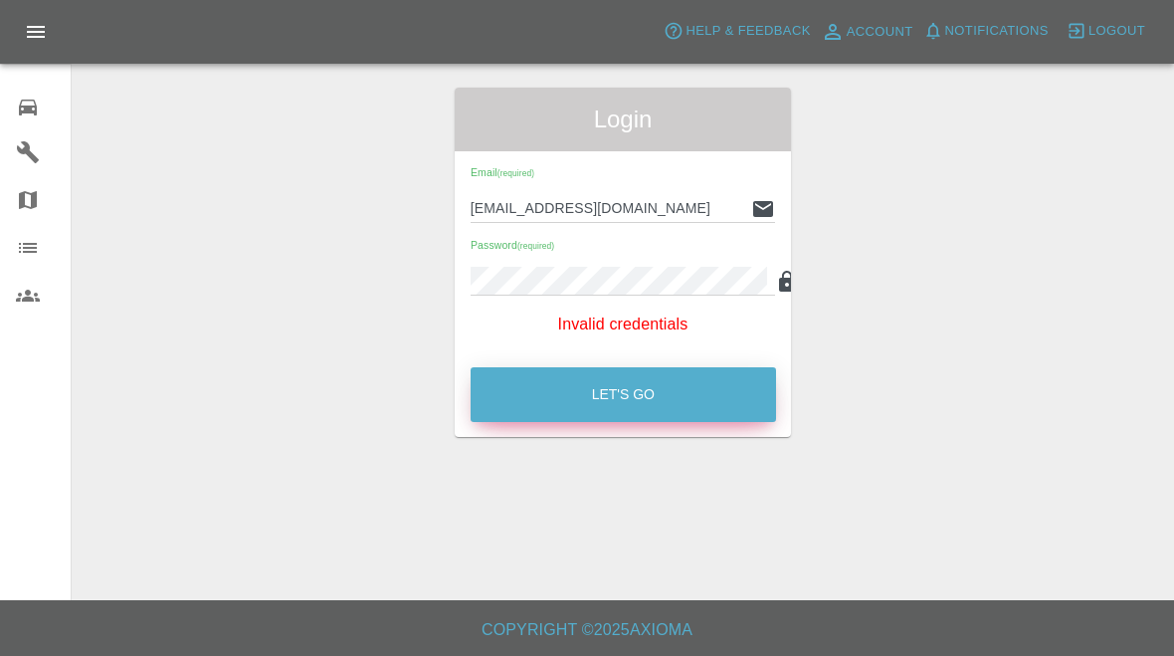
click at [552, 391] on button "Let's Go" at bounding box center [623, 394] width 305 height 55
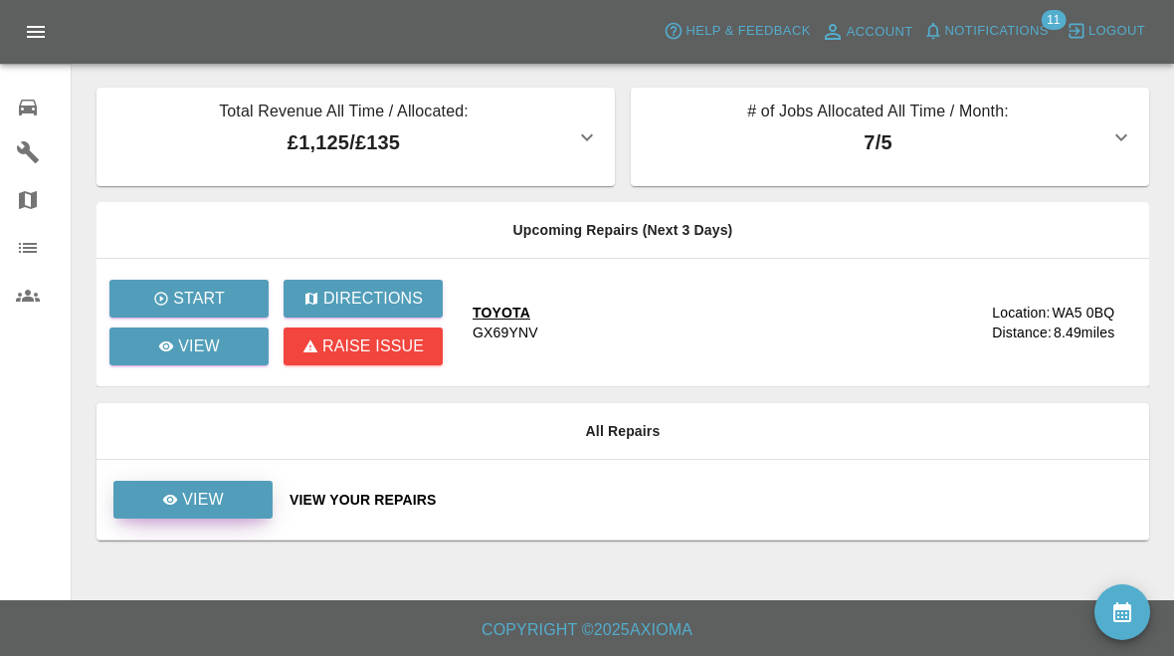
click at [212, 493] on p "View" at bounding box center [203, 499] width 42 height 24
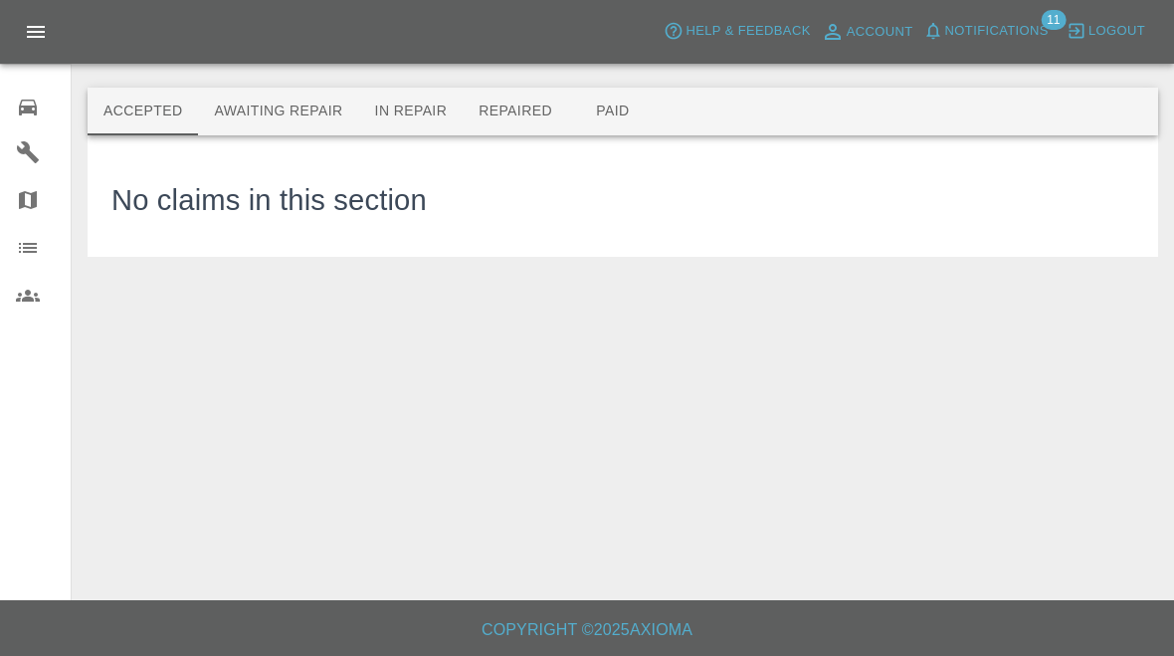
click at [305, 125] on button "Awaiting Repair" at bounding box center [278, 112] width 160 height 48
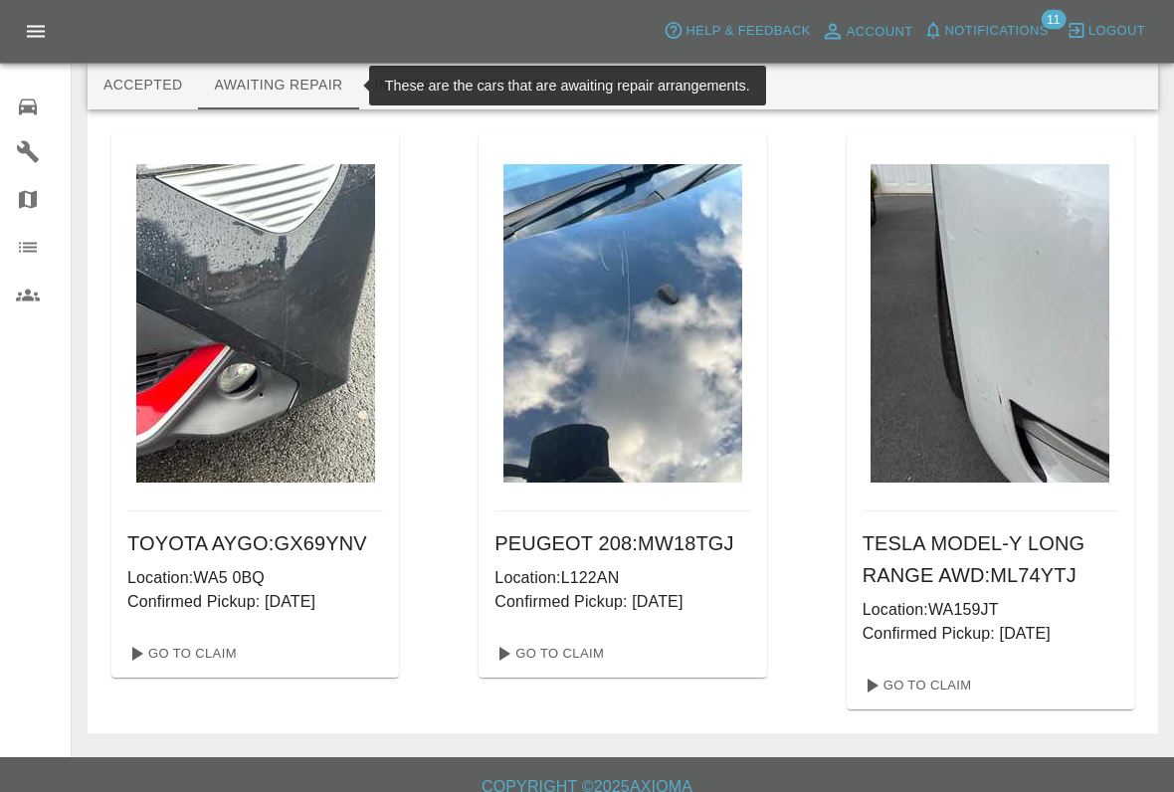
scroll to position [25, 0]
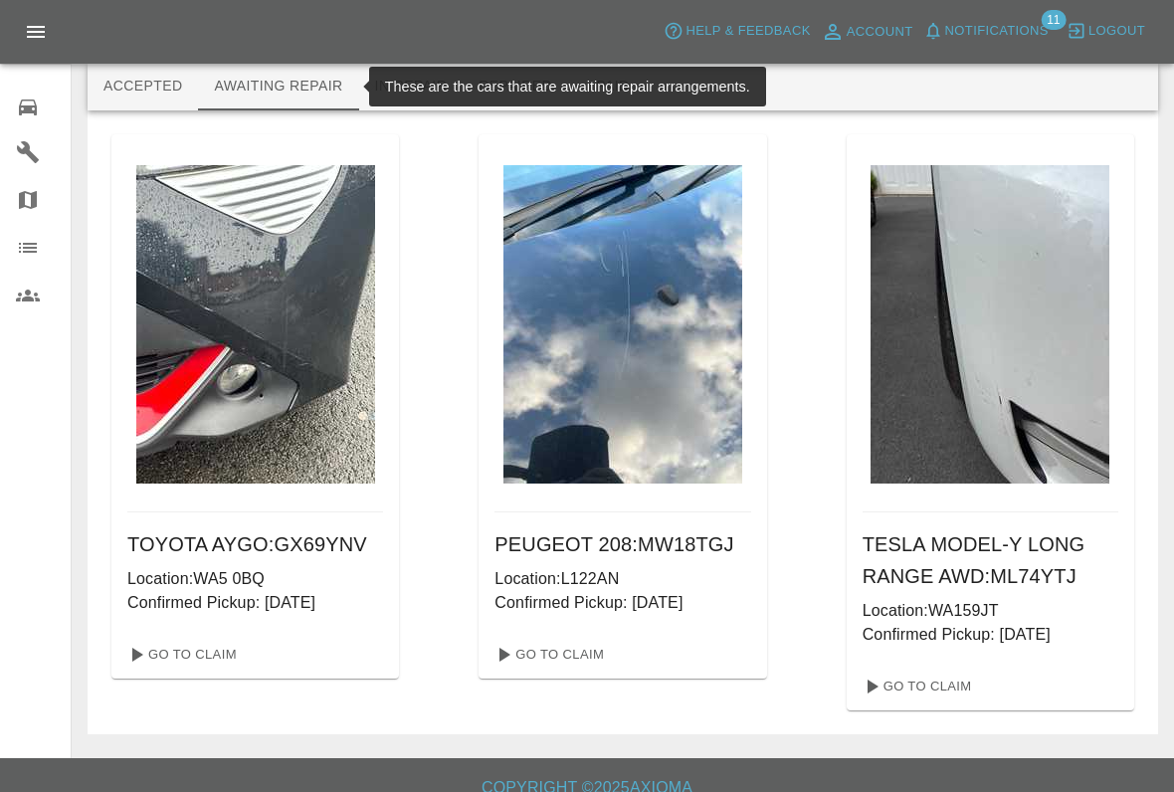
click at [794, 520] on div "TOYOTA AYGO : GX69YNV Location: WA5 0BQ Confirmed Pickup: [DATE] Go To Claim PE…" at bounding box center [622, 422] width 1023 height 576
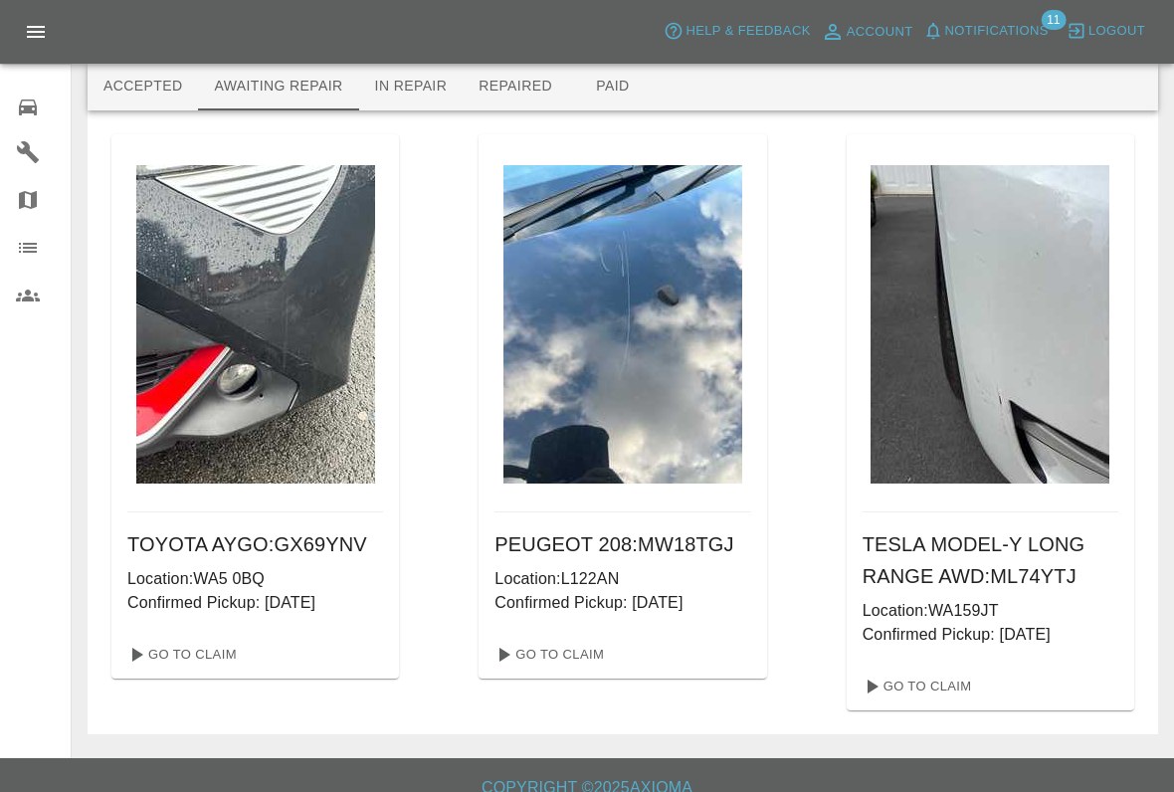
click at [235, 461] on img at bounding box center [255, 324] width 239 height 318
click at [208, 655] on link "Go To Claim" at bounding box center [180, 655] width 122 height 32
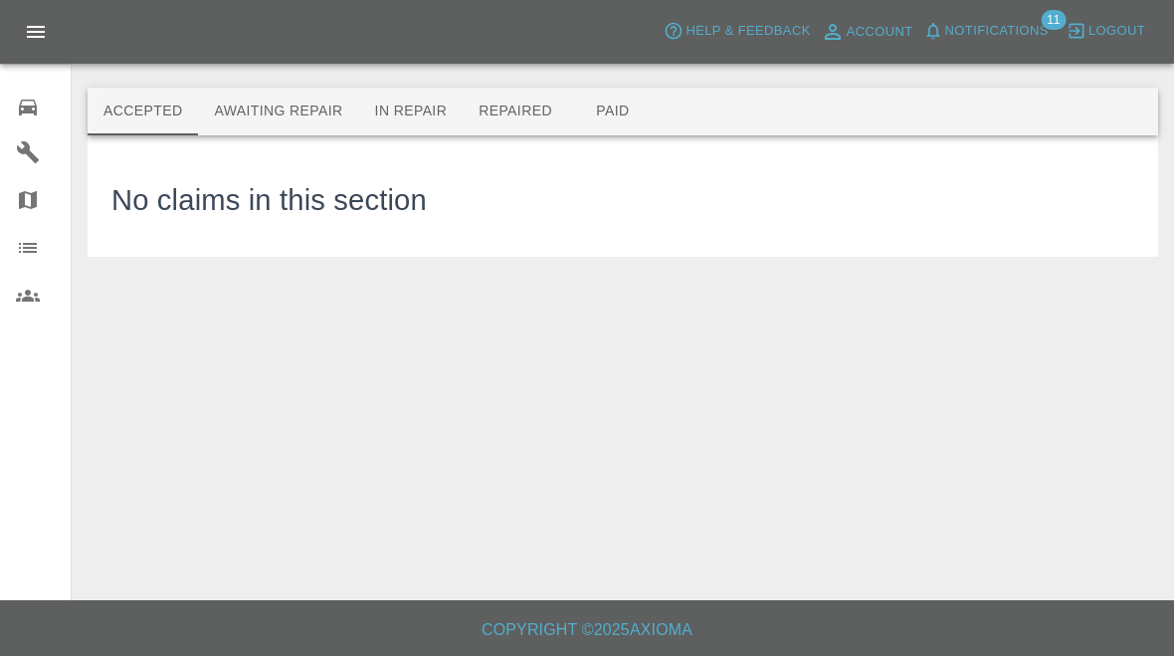
click at [425, 102] on button "In Repair" at bounding box center [411, 112] width 104 height 48
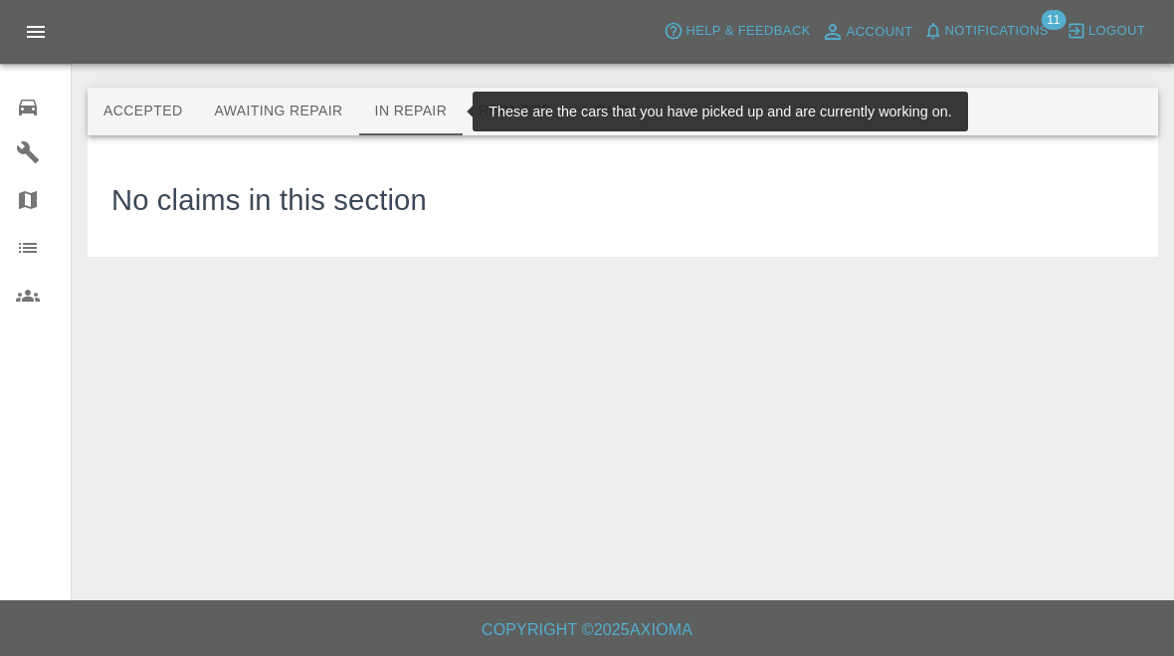
click at [287, 106] on button "Awaiting Repair" at bounding box center [278, 112] width 160 height 48
